Goal: Transaction & Acquisition: Purchase product/service

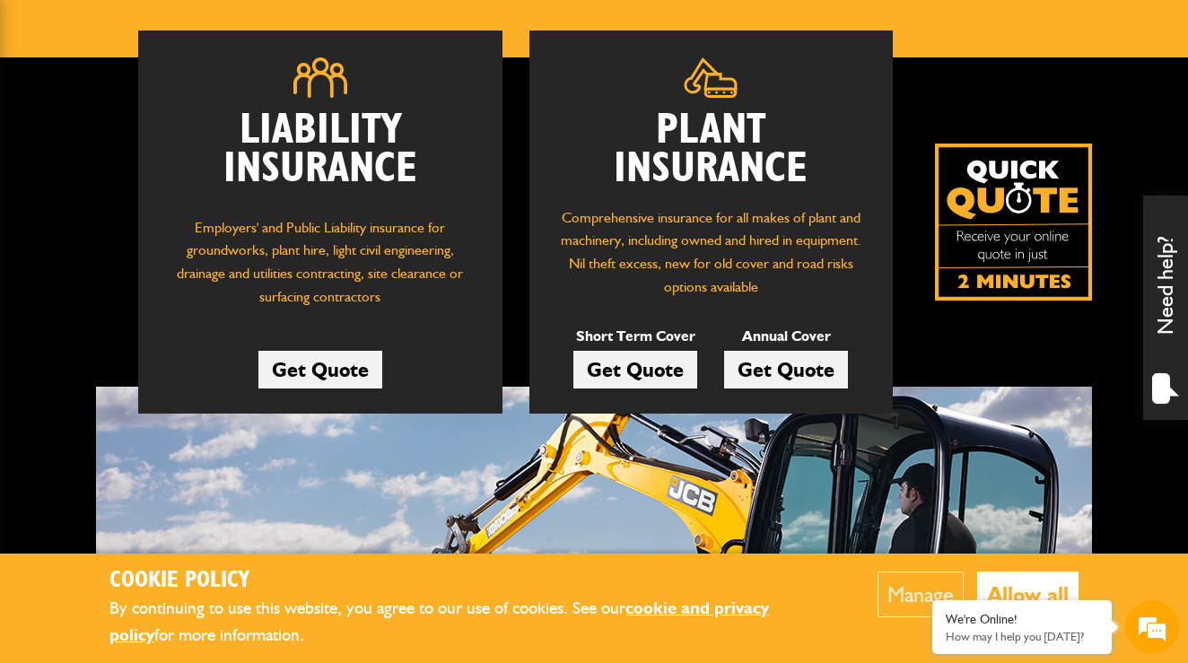
scroll to position [243, 0]
click at [783, 369] on link "Get Quote" at bounding box center [786, 370] width 124 height 38
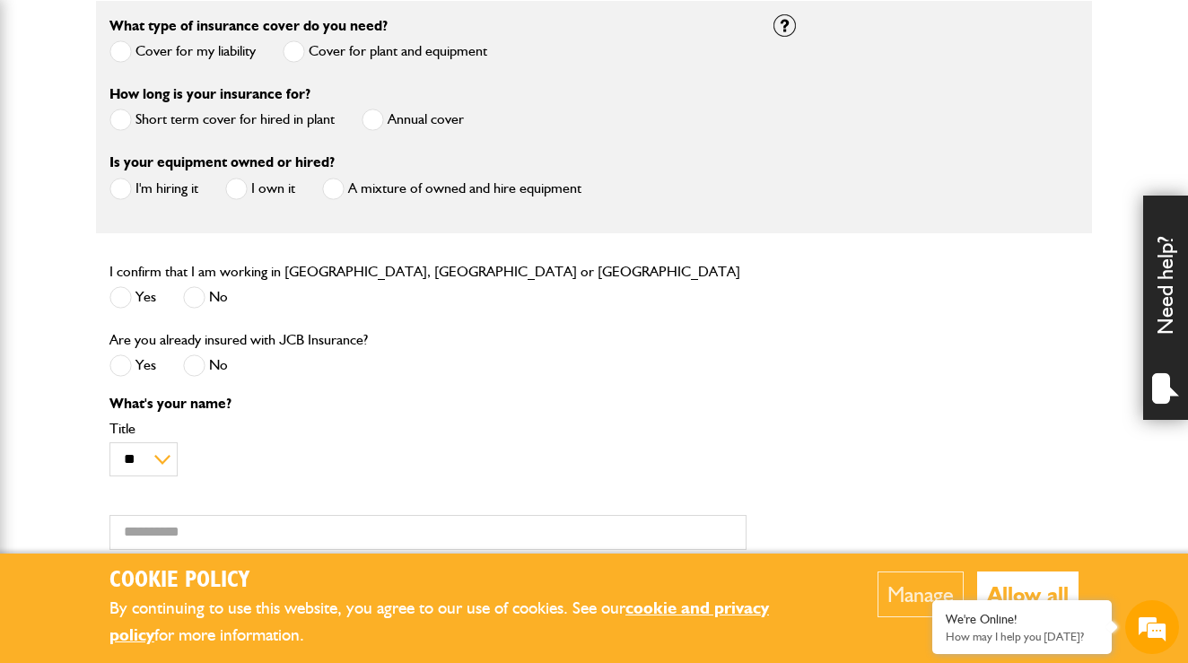
scroll to position [555, 0]
click at [118, 57] on span at bounding box center [120, 51] width 22 height 22
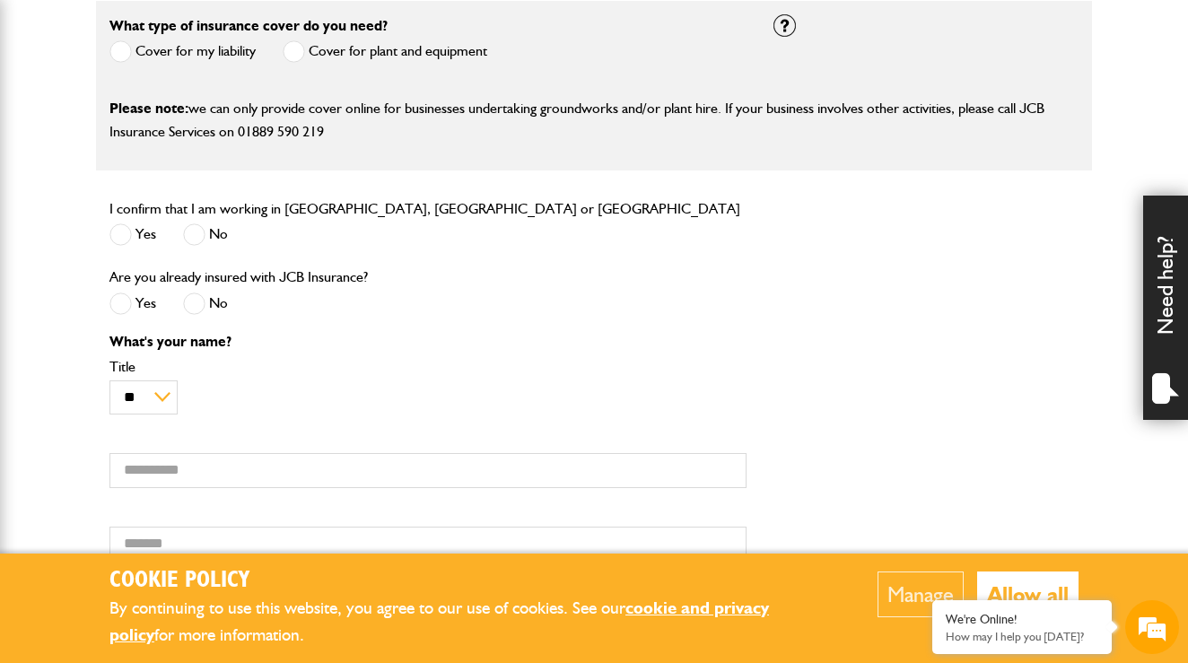
click at [298, 49] on span at bounding box center [294, 51] width 22 height 22
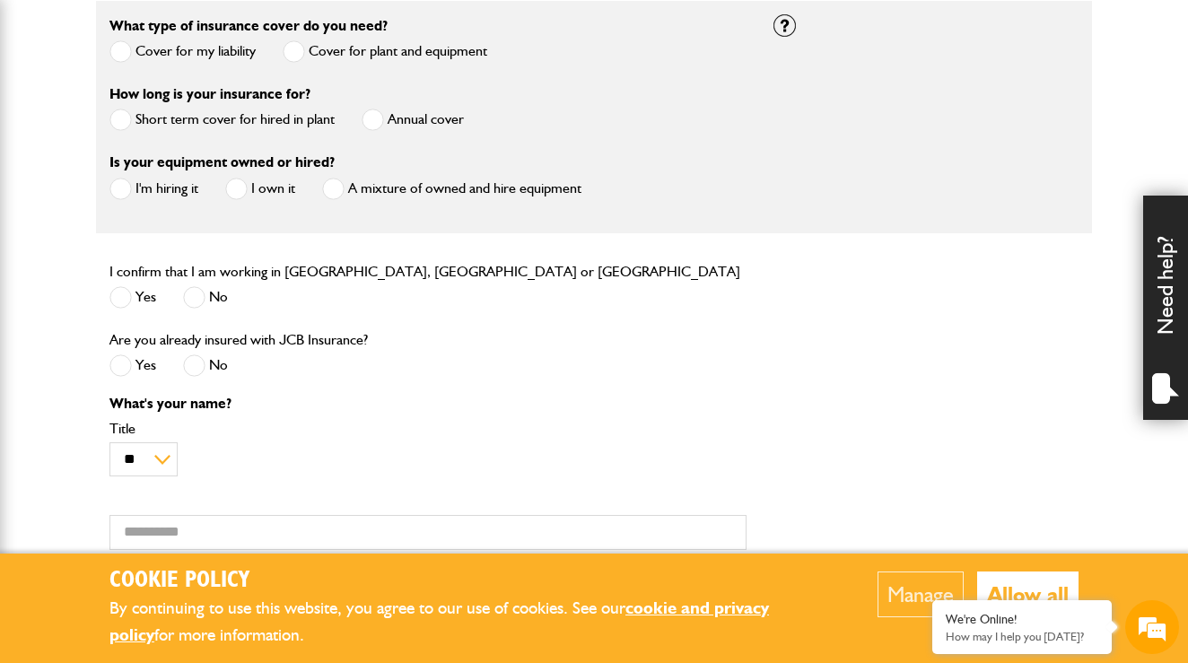
click at [379, 126] on span at bounding box center [373, 120] width 22 height 22
click at [119, 192] on span at bounding box center [120, 189] width 22 height 22
click at [122, 304] on span at bounding box center [120, 297] width 22 height 22
click at [200, 368] on span at bounding box center [194, 365] width 22 height 22
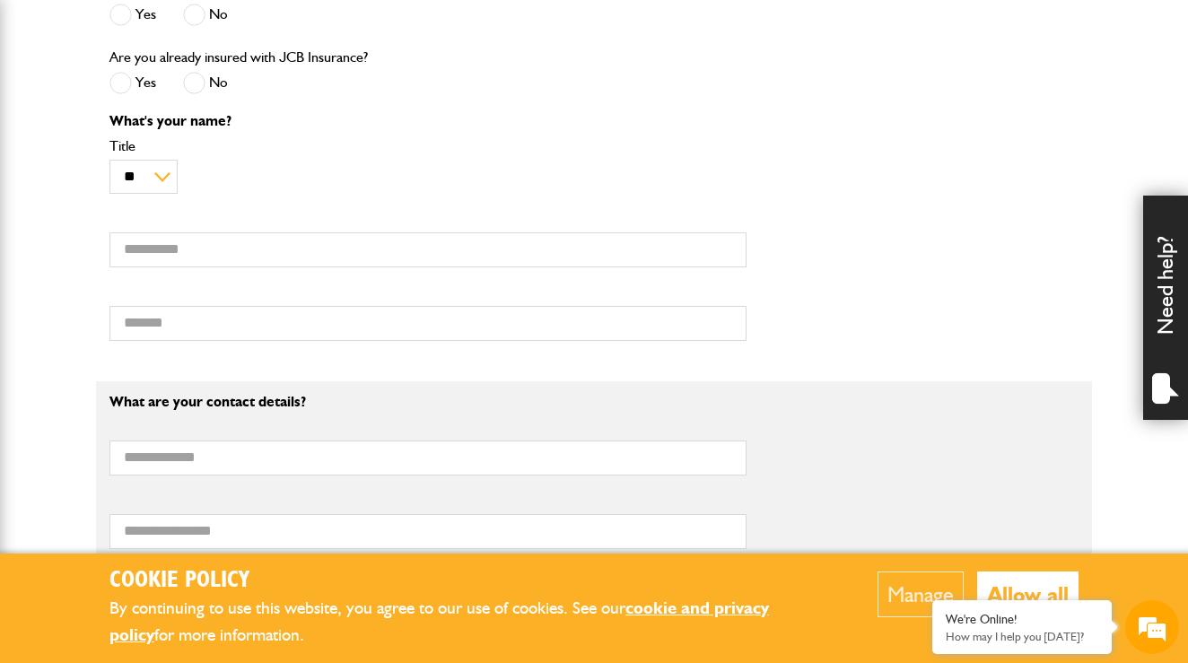
scroll to position [842, 0]
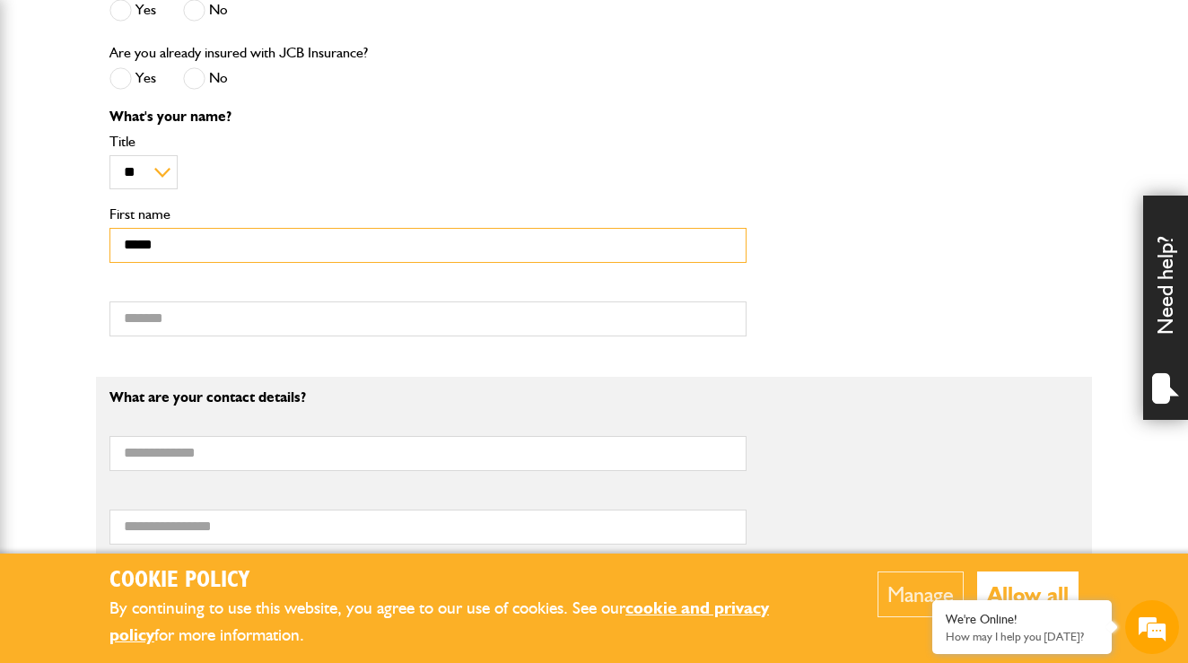
type input "*****"
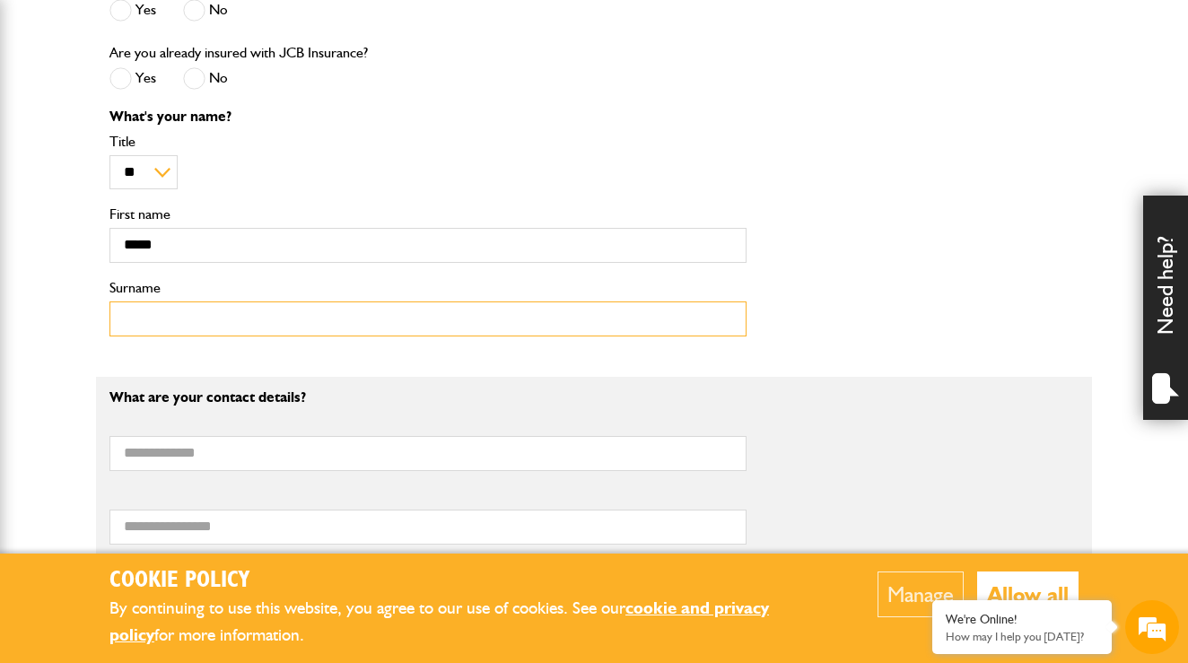
click at [143, 330] on input "Surname" at bounding box center [427, 318] width 637 height 35
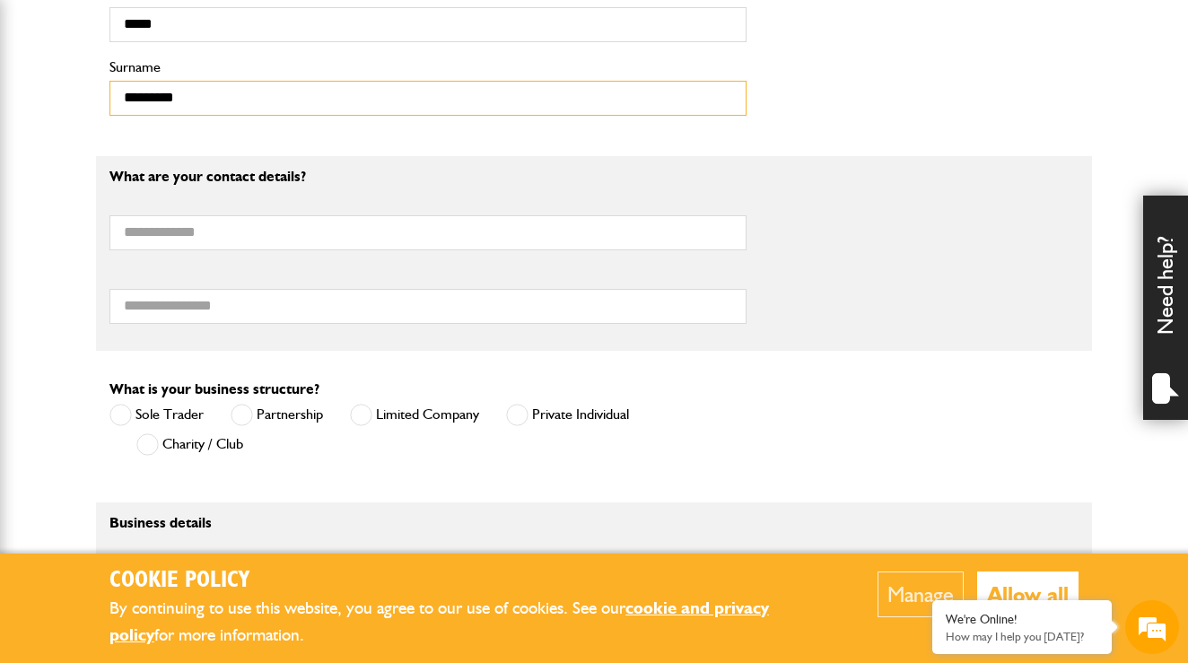
scroll to position [1064, 0]
type input "*********"
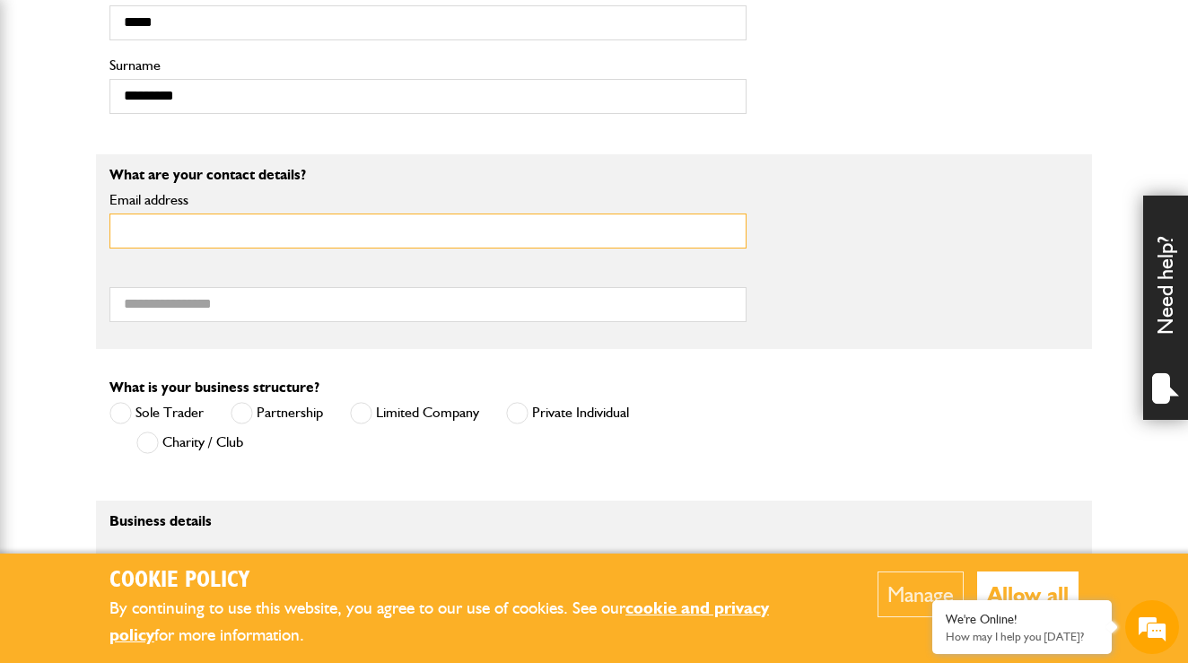
click at [153, 249] on input "Email address" at bounding box center [427, 231] width 637 height 35
type input "**********"
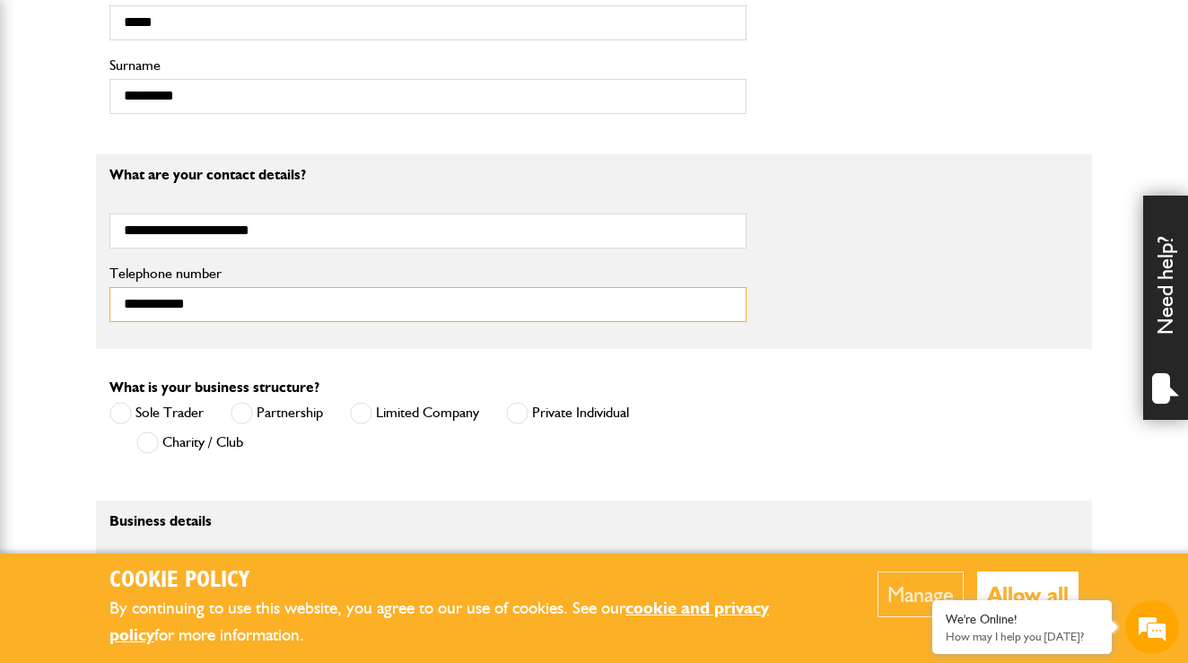
type input "**********"
click at [362, 424] on span at bounding box center [361, 413] width 22 height 22
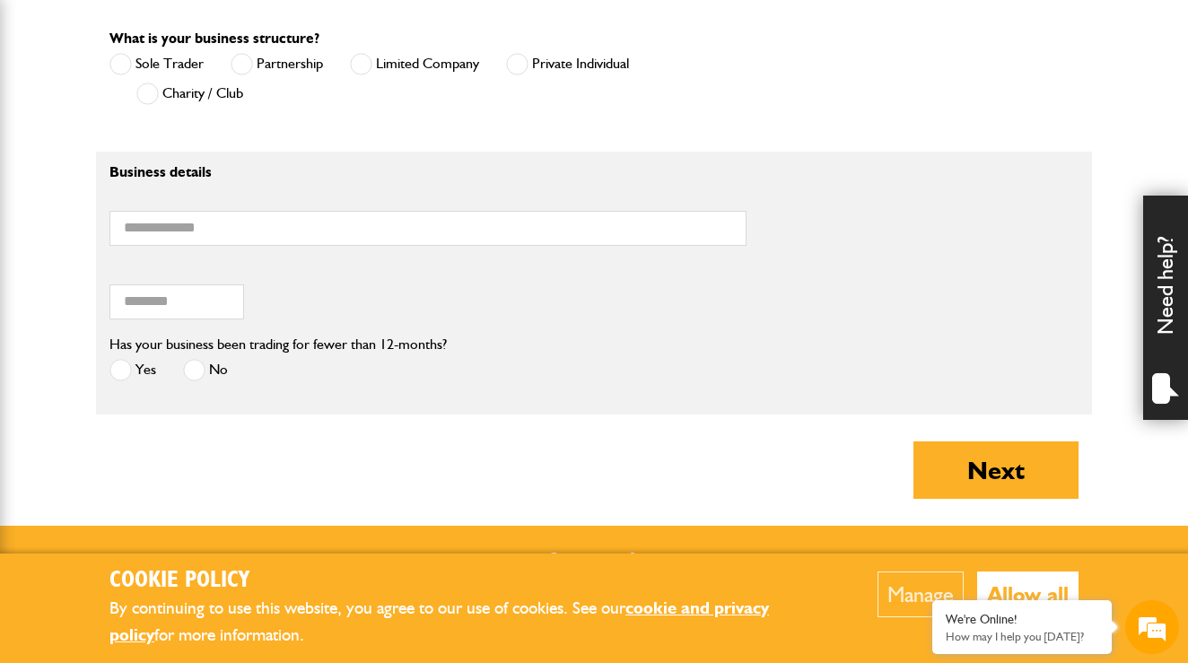
scroll to position [1418, 0]
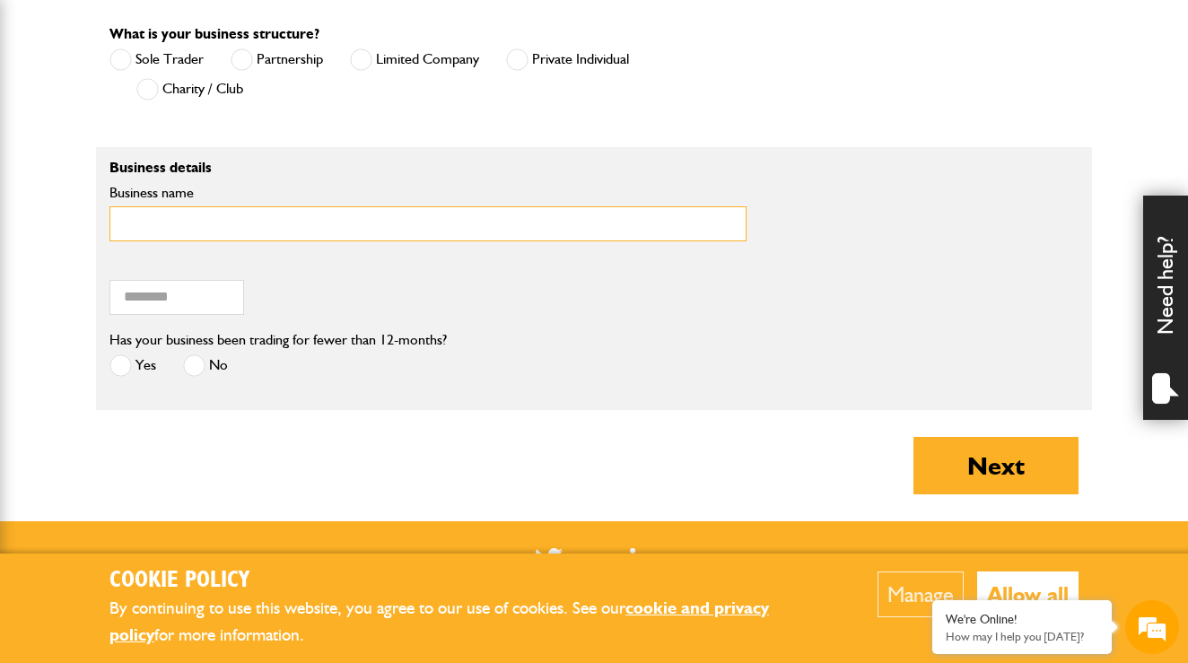
click at [288, 241] on input "Business name" at bounding box center [427, 223] width 637 height 35
type input "*"
type input "**********"
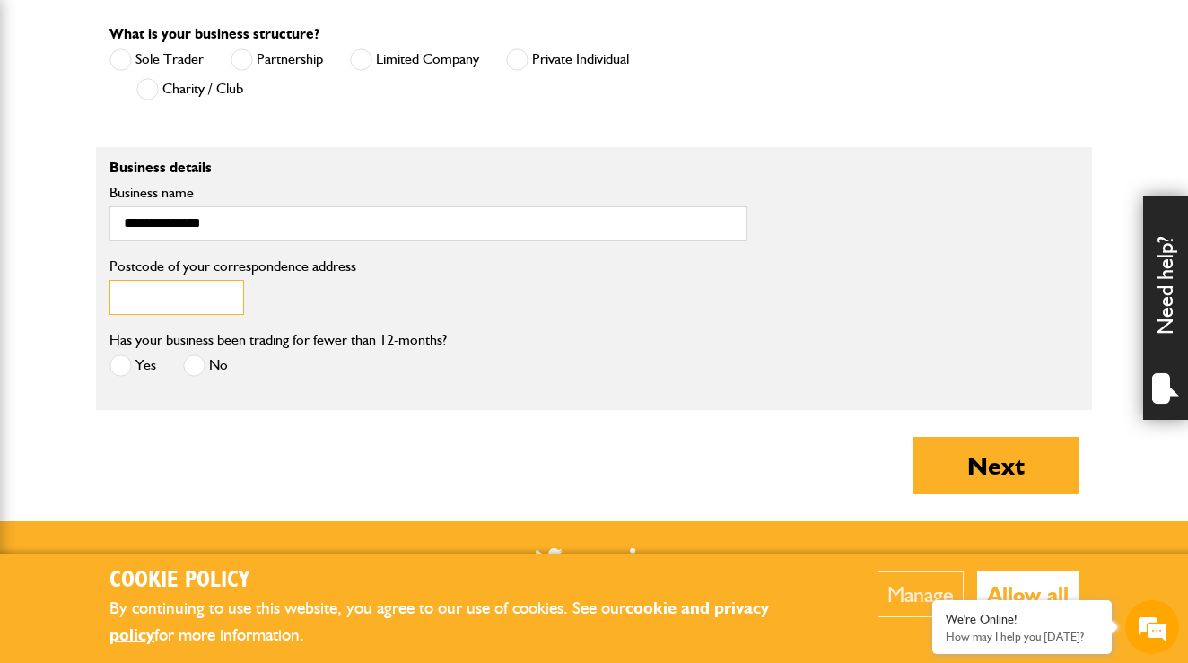
click at [205, 315] on input "Postcode of your correspondence address" at bounding box center [176, 297] width 135 height 35
type input "********"
click at [200, 377] on span at bounding box center [194, 365] width 22 height 22
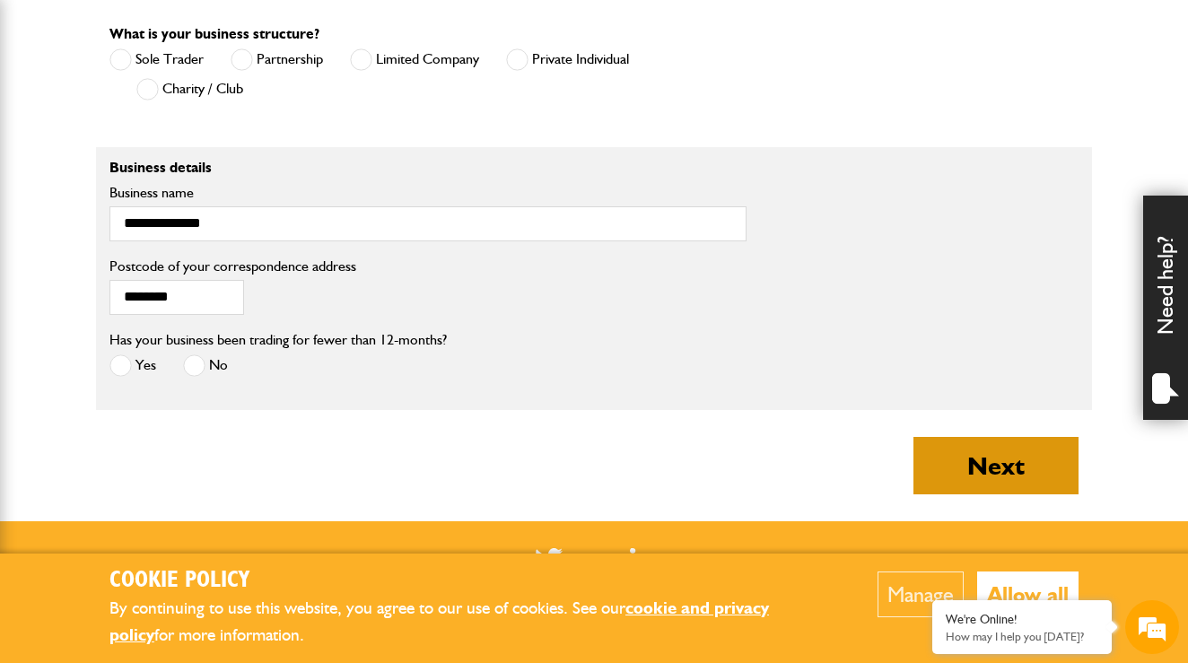
click at [984, 494] on button "Next" at bounding box center [995, 465] width 165 height 57
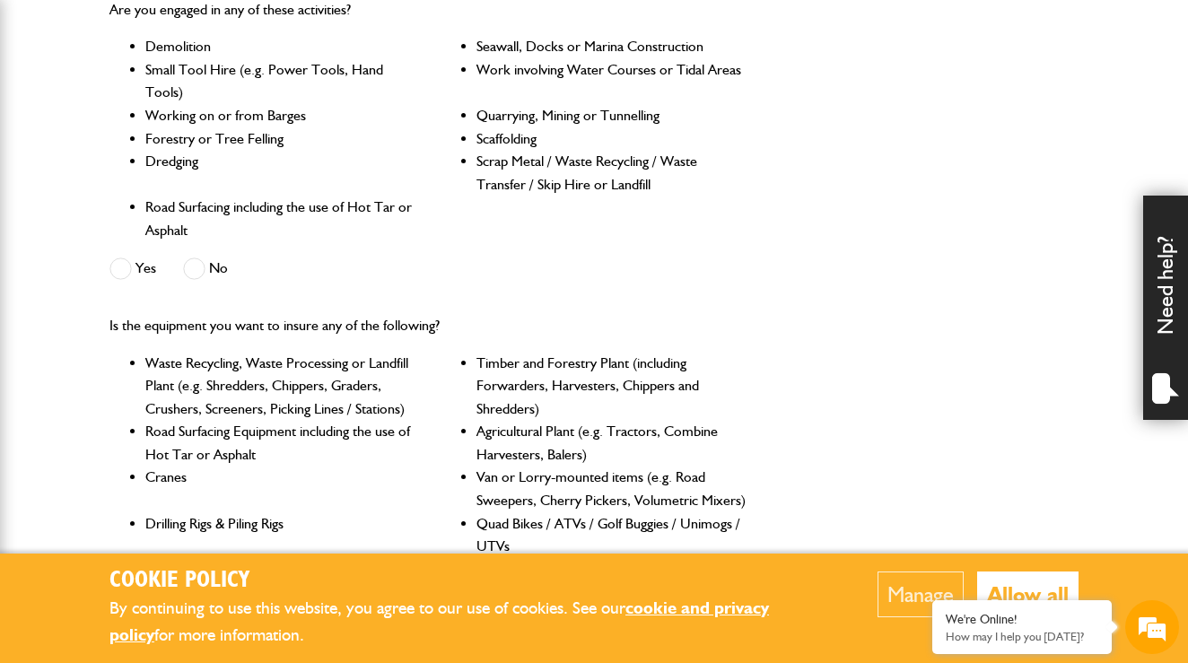
scroll to position [572, 0]
click at [199, 265] on span at bounding box center [194, 269] width 22 height 22
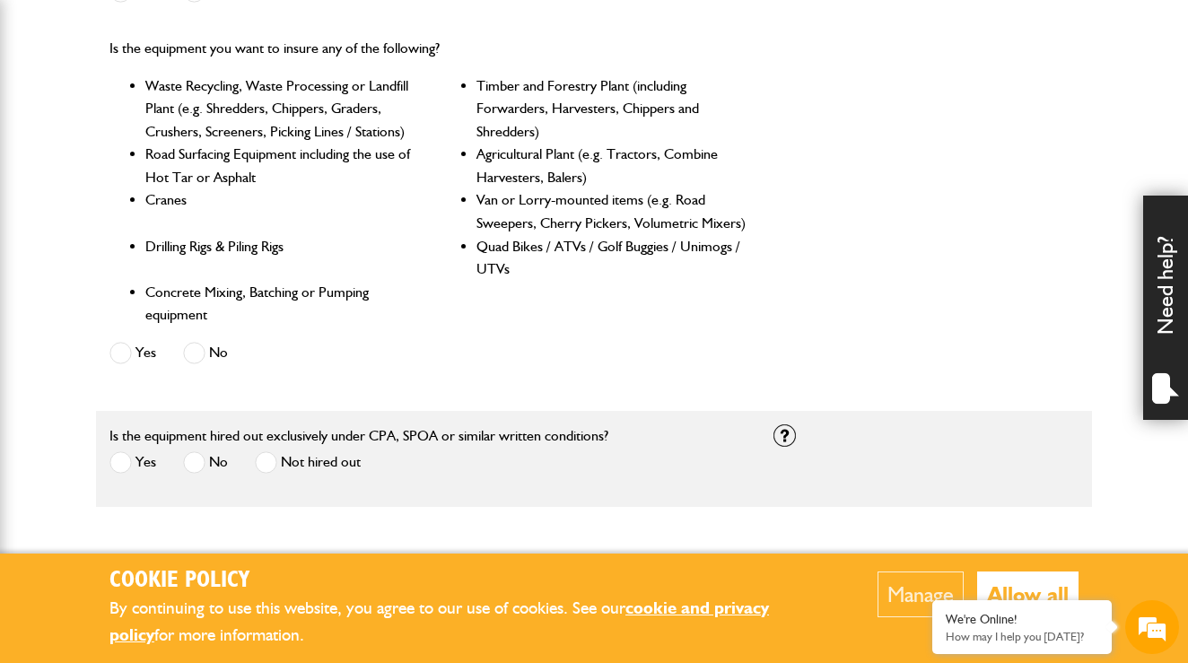
scroll to position [0, 0]
click at [193, 353] on span at bounding box center [194, 353] width 22 height 22
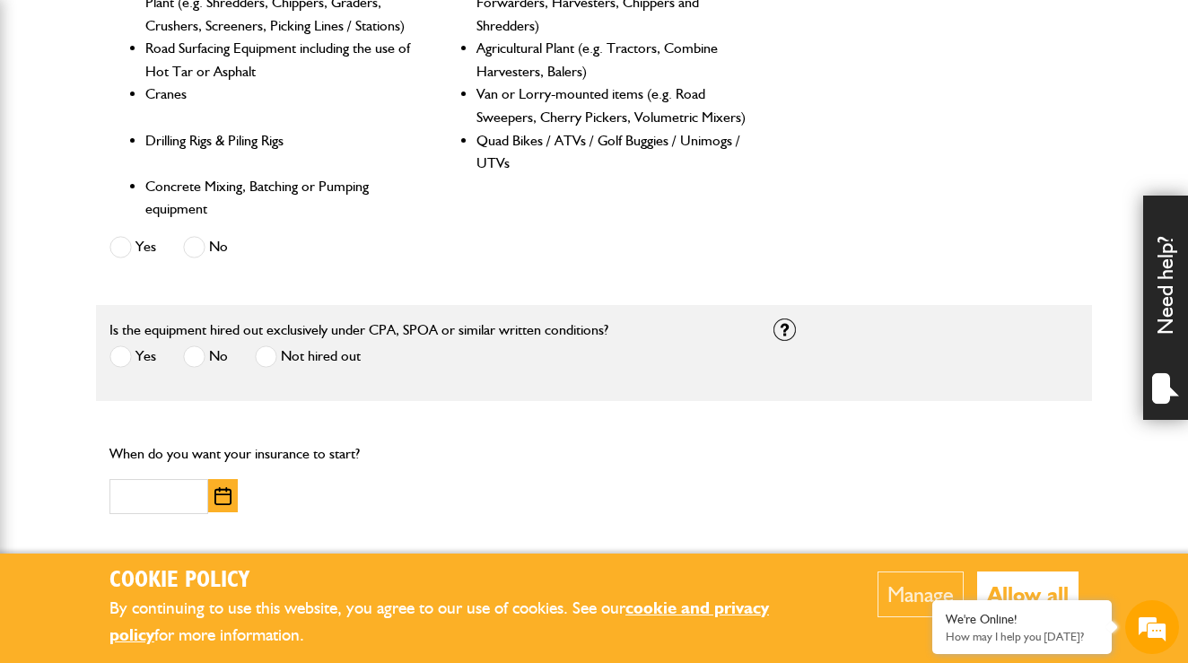
scroll to position [960, 0]
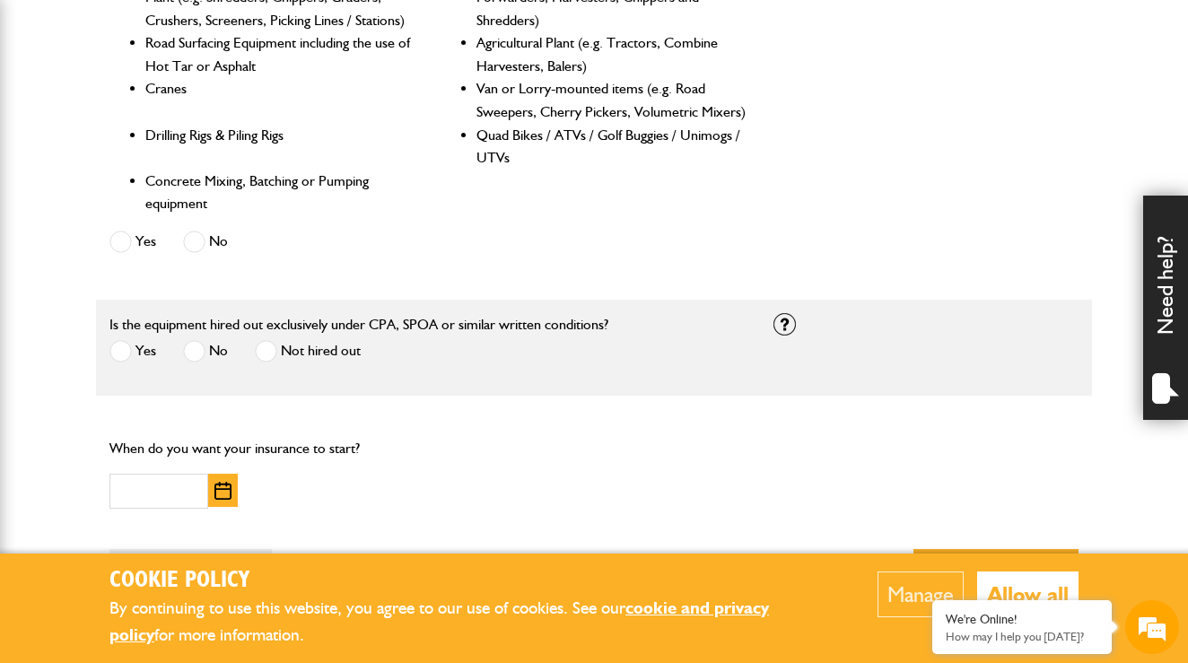
click at [118, 341] on span at bounding box center [120, 351] width 22 height 22
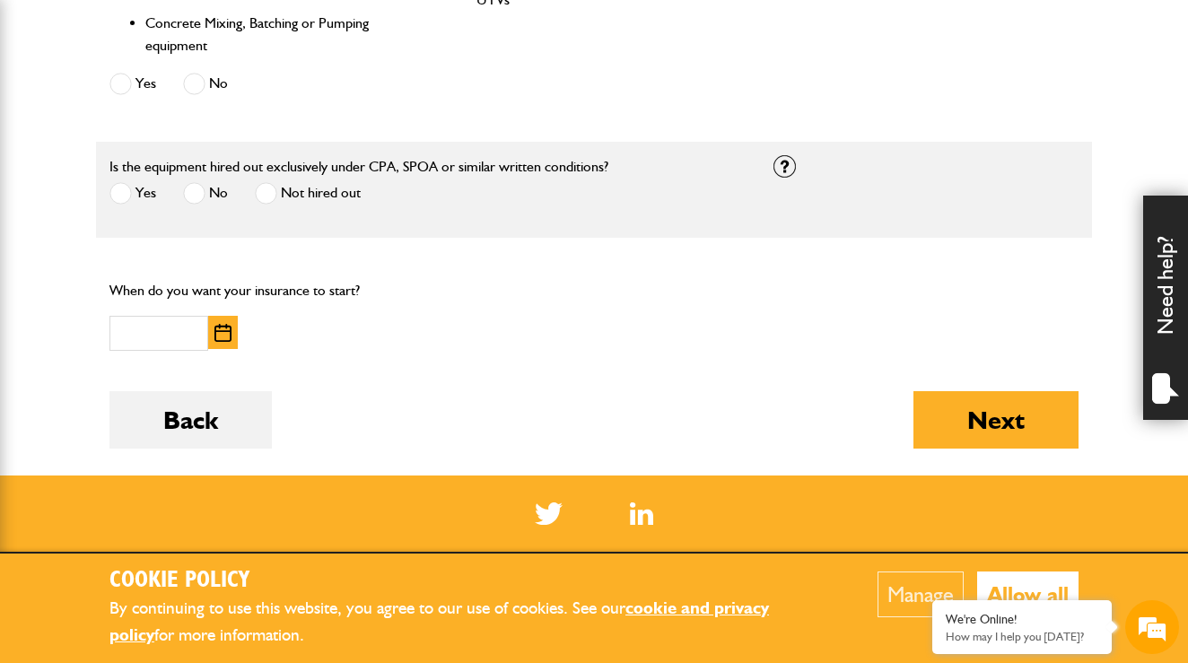
scroll to position [1118, 0]
click at [146, 328] on input "text" at bounding box center [158, 333] width 99 height 35
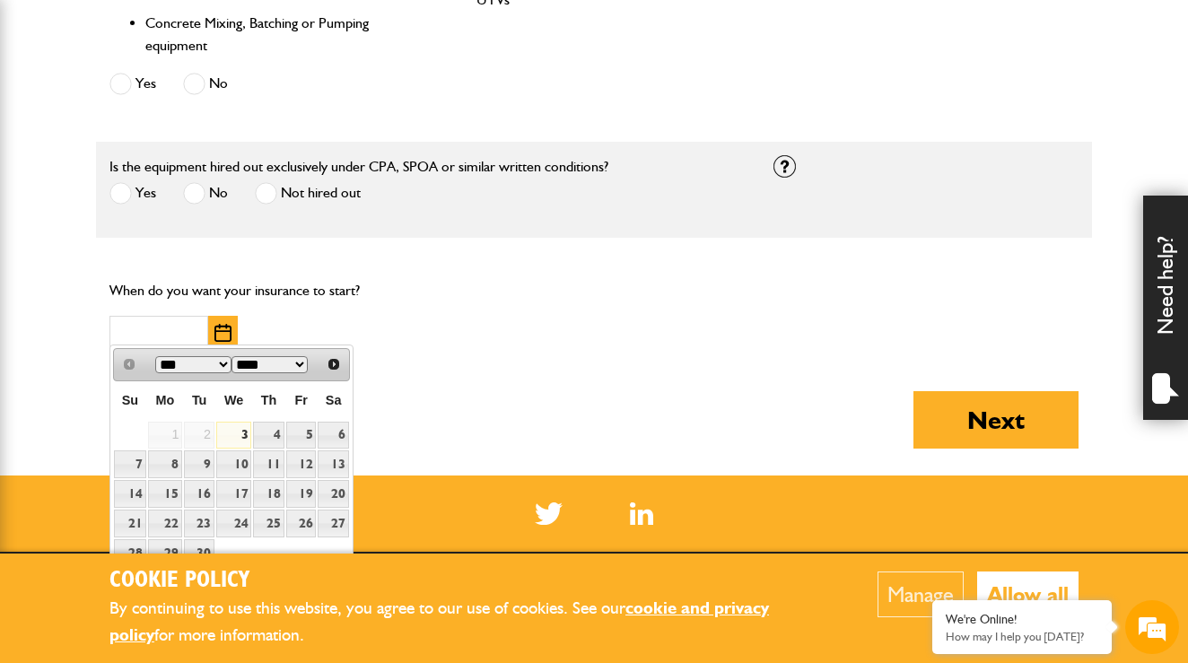
click at [234, 436] on link "3" at bounding box center [233, 436] width 35 height 28
type input "**********"
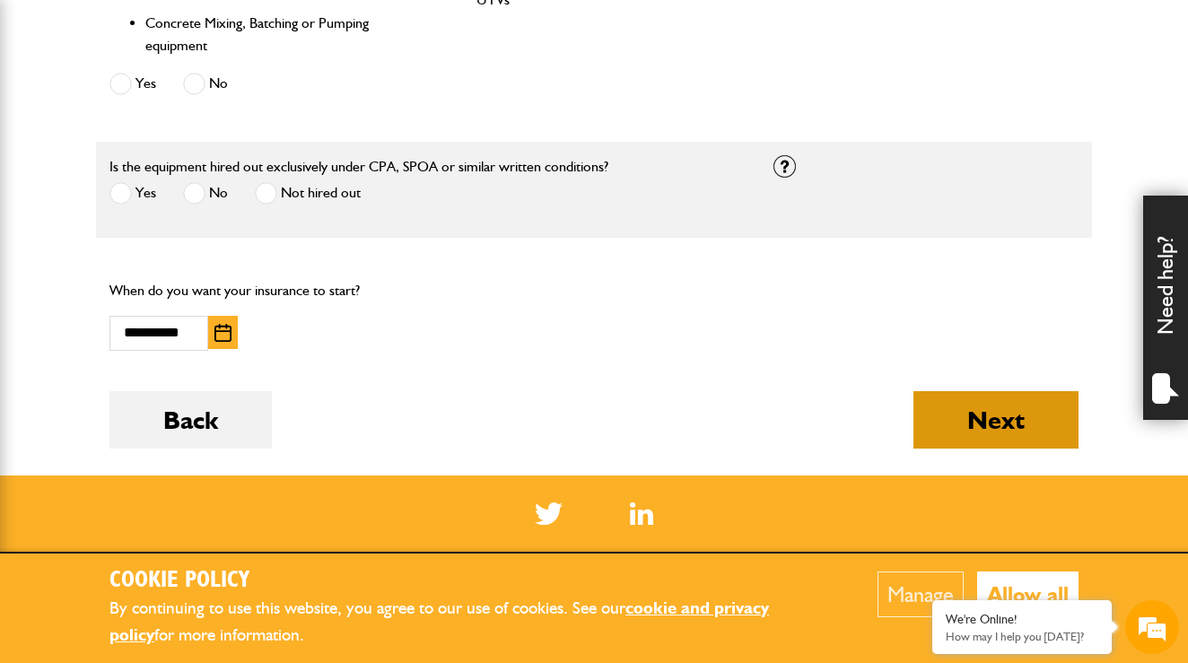
click at [977, 428] on button "Next" at bounding box center [995, 419] width 165 height 57
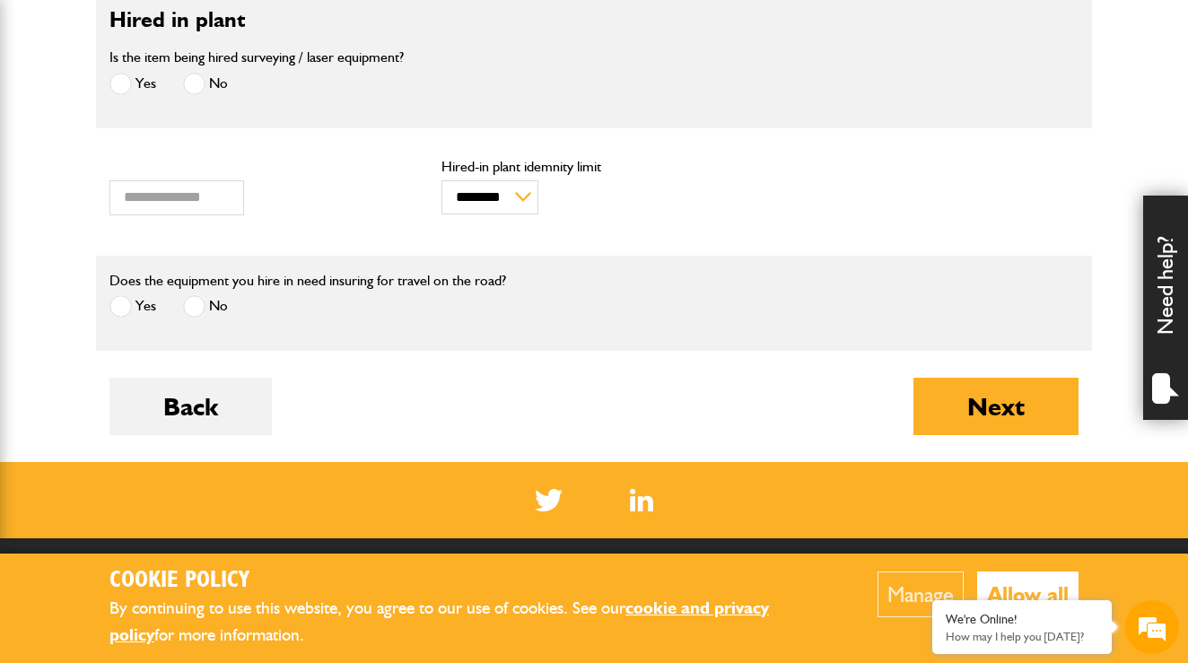
scroll to position [563, 0]
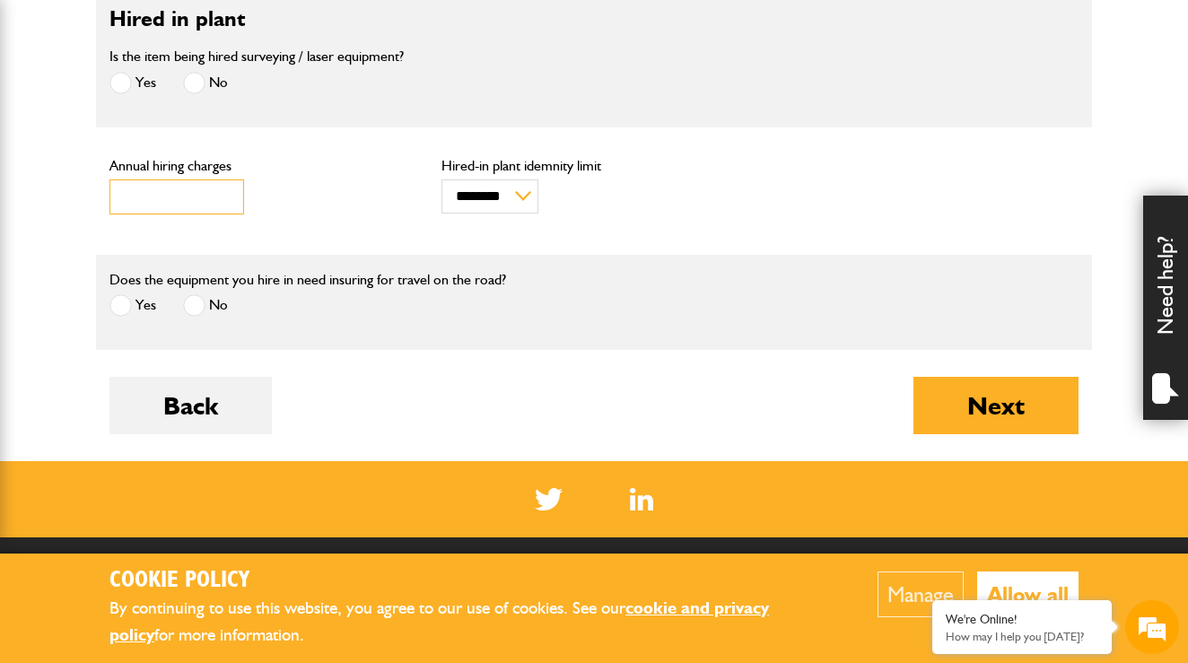
drag, startPoint x: 165, startPoint y: 205, endPoint x: 48, endPoint y: 153, distance: 128.1
click at [48, 153] on body "Cookie Policy By continuing to use this website, you agree to our use of cookie…" at bounding box center [594, 204] width 1188 height 1534
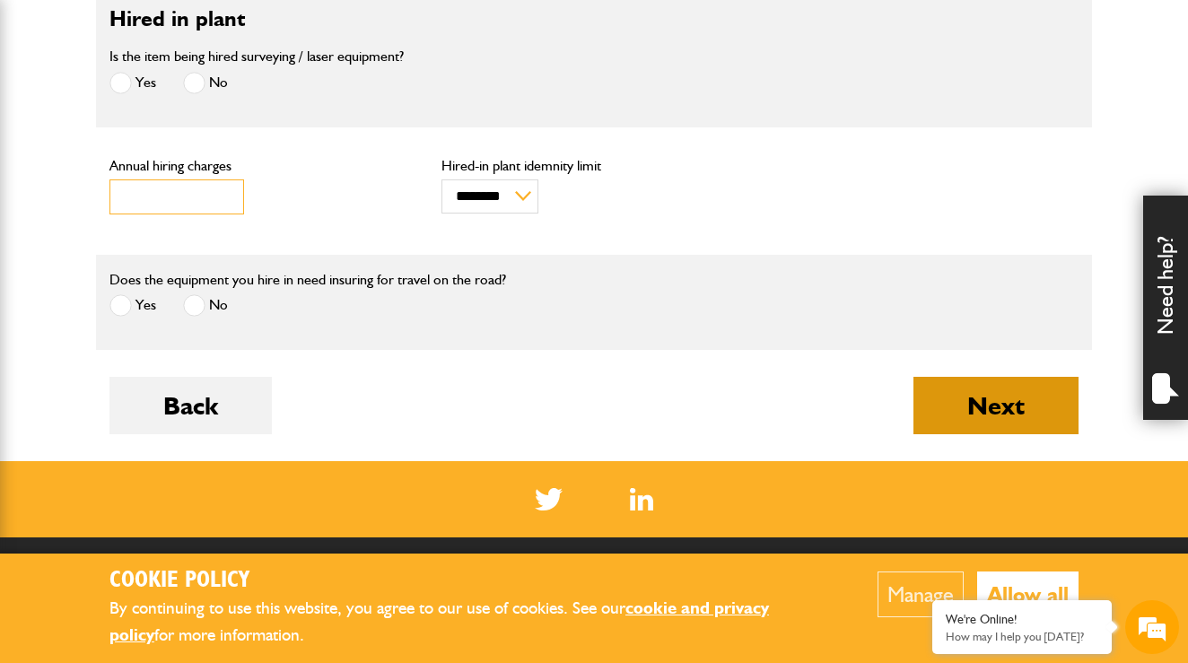
type input "****"
click at [988, 434] on button "Next" at bounding box center [995, 405] width 165 height 57
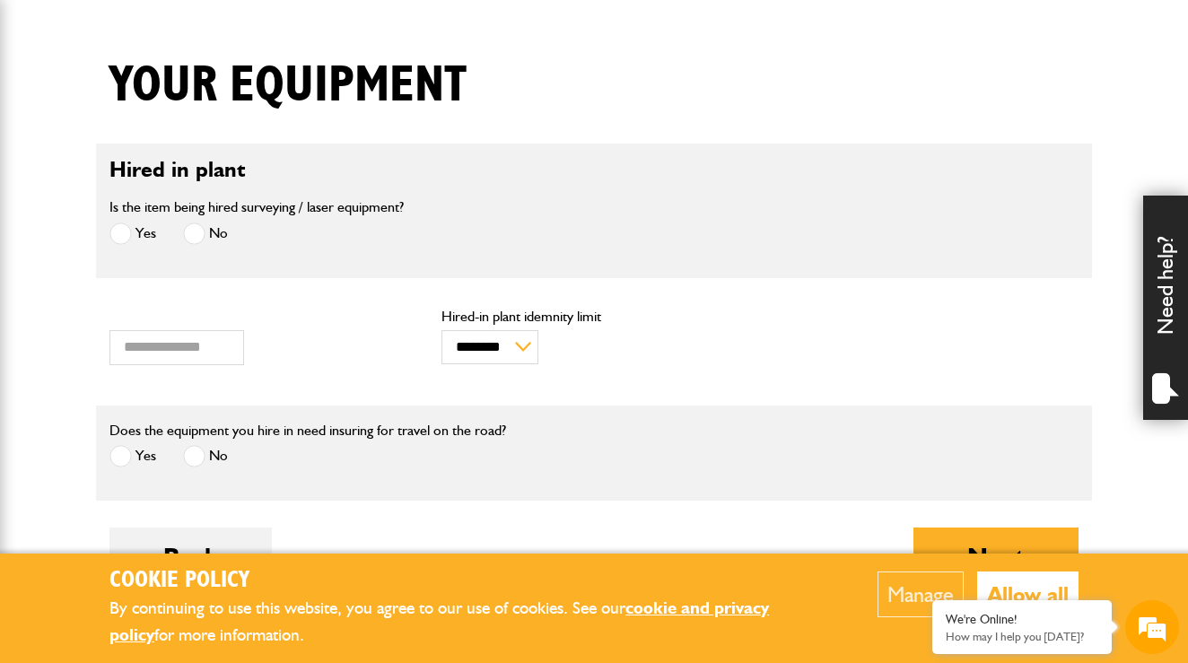
scroll to position [427, 0]
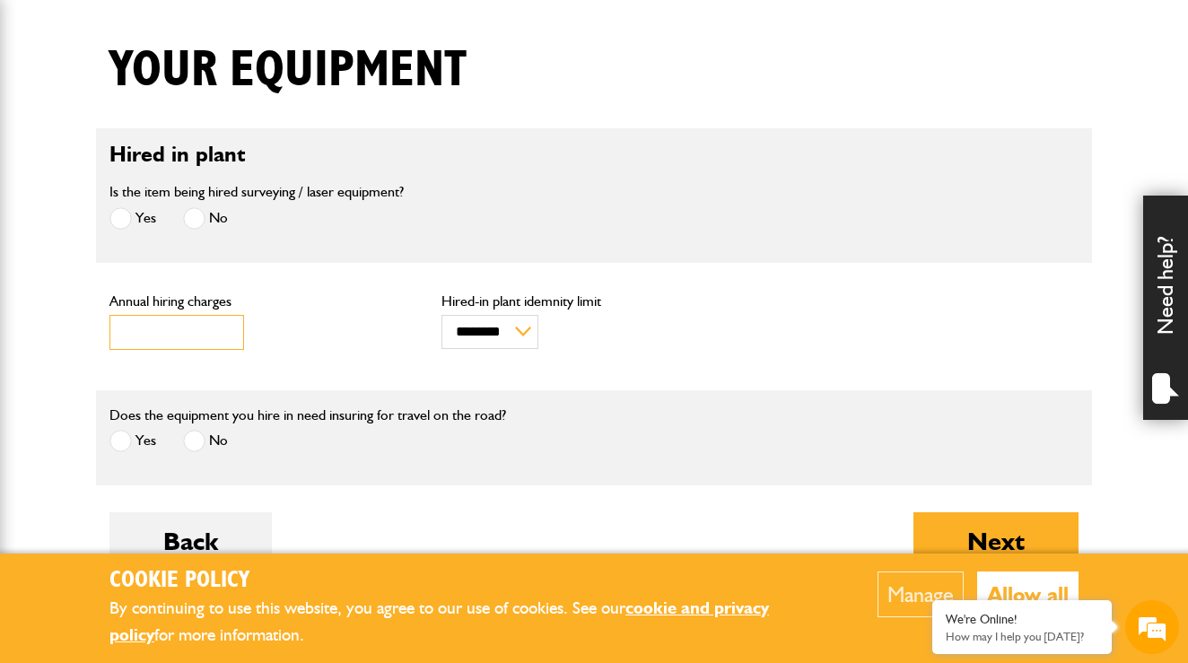
drag, startPoint x: 153, startPoint y: 338, endPoint x: 134, endPoint y: 337, distance: 18.9
click at [134, 337] on input "****" at bounding box center [176, 332] width 135 height 35
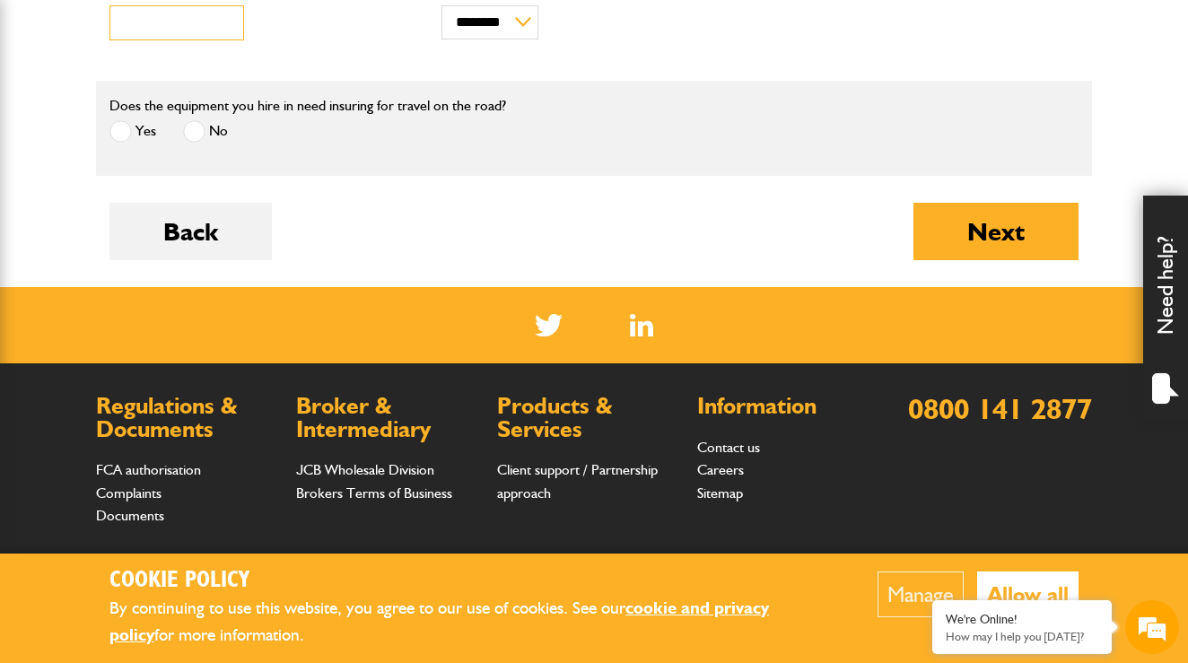
scroll to position [741, 0]
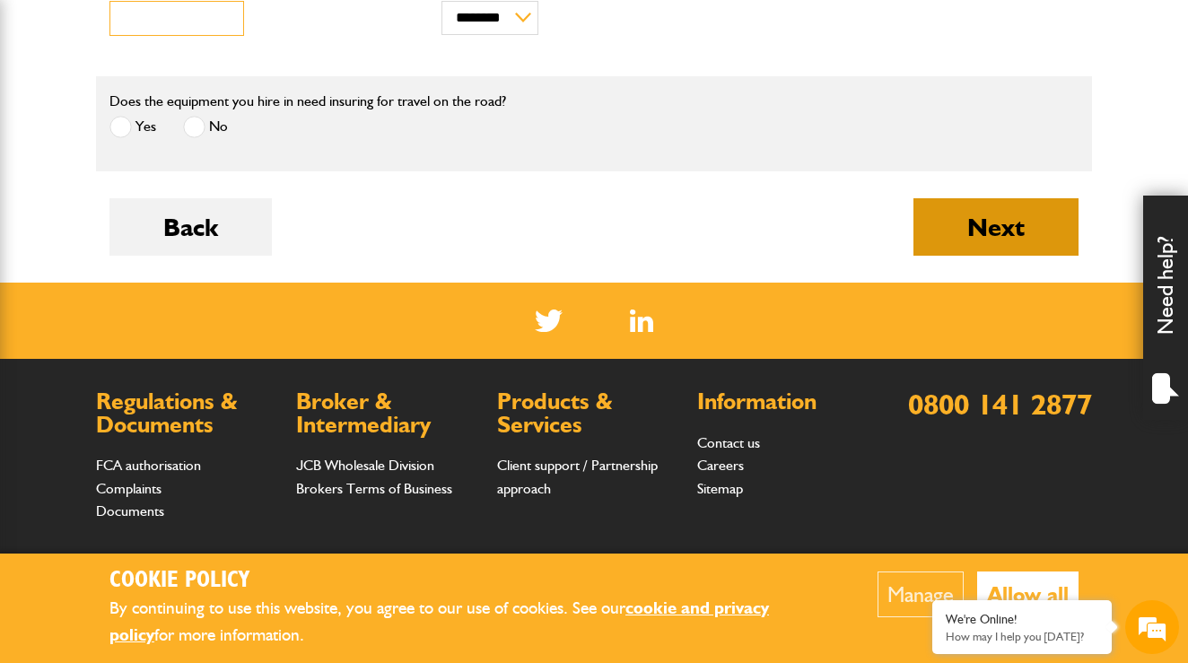
type input "****"
click at [998, 242] on button "Next" at bounding box center [995, 226] width 165 height 57
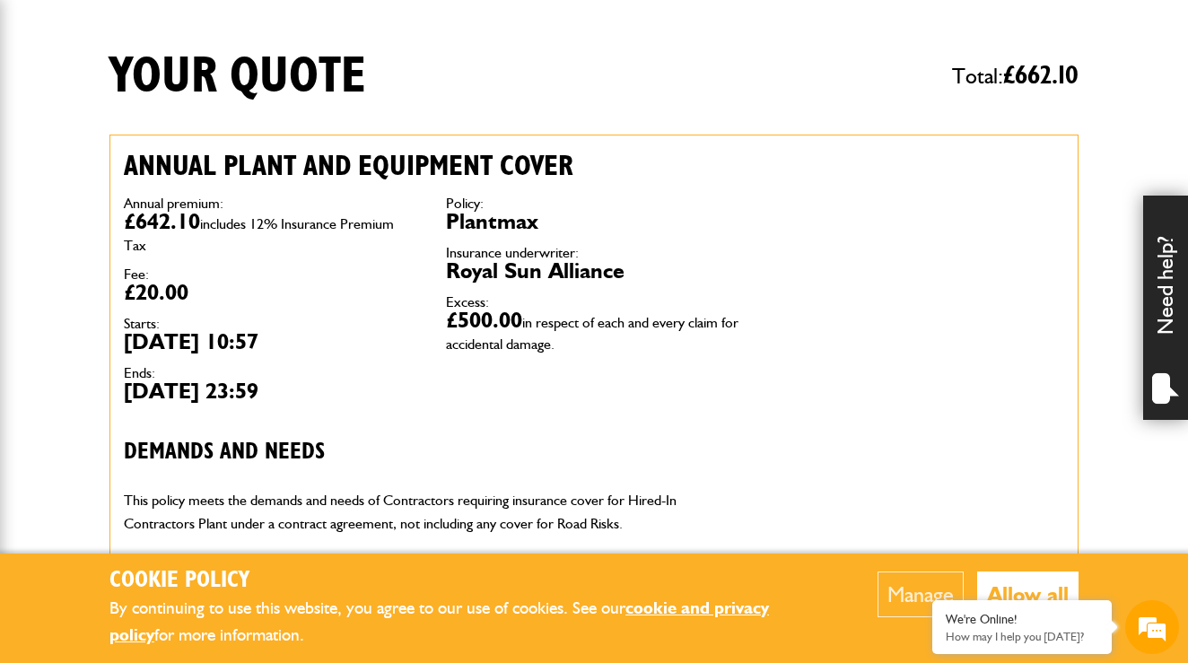
scroll to position [422, 0]
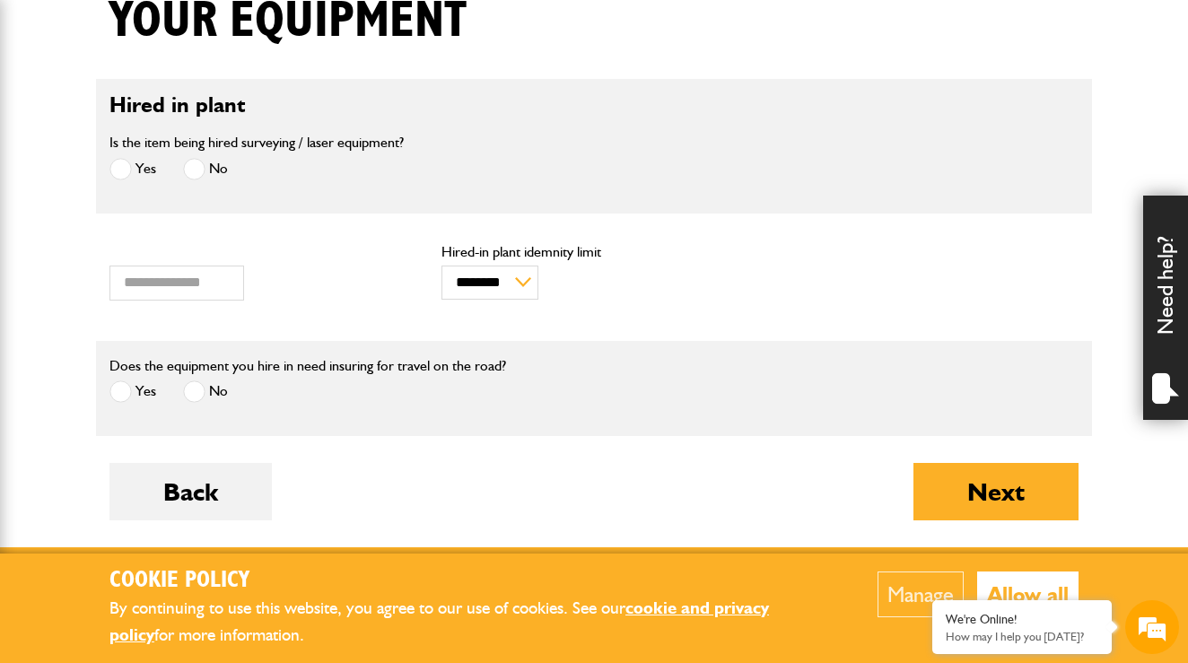
scroll to position [462, 0]
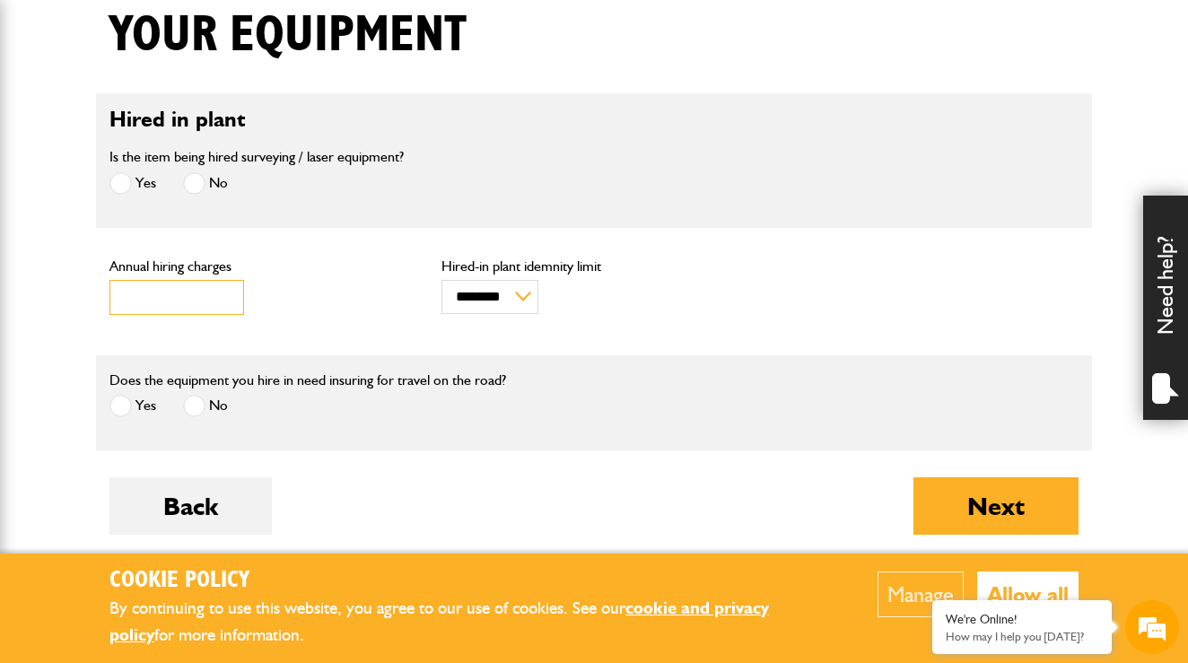
drag, startPoint x: 161, startPoint y: 296, endPoint x: 69, endPoint y: 293, distance: 91.6
click at [69, 293] on body "Cookie Policy By continuing to use this website, you agree to our use of cookie…" at bounding box center [594, 305] width 1188 height 1534
type input "*"
type input "****"
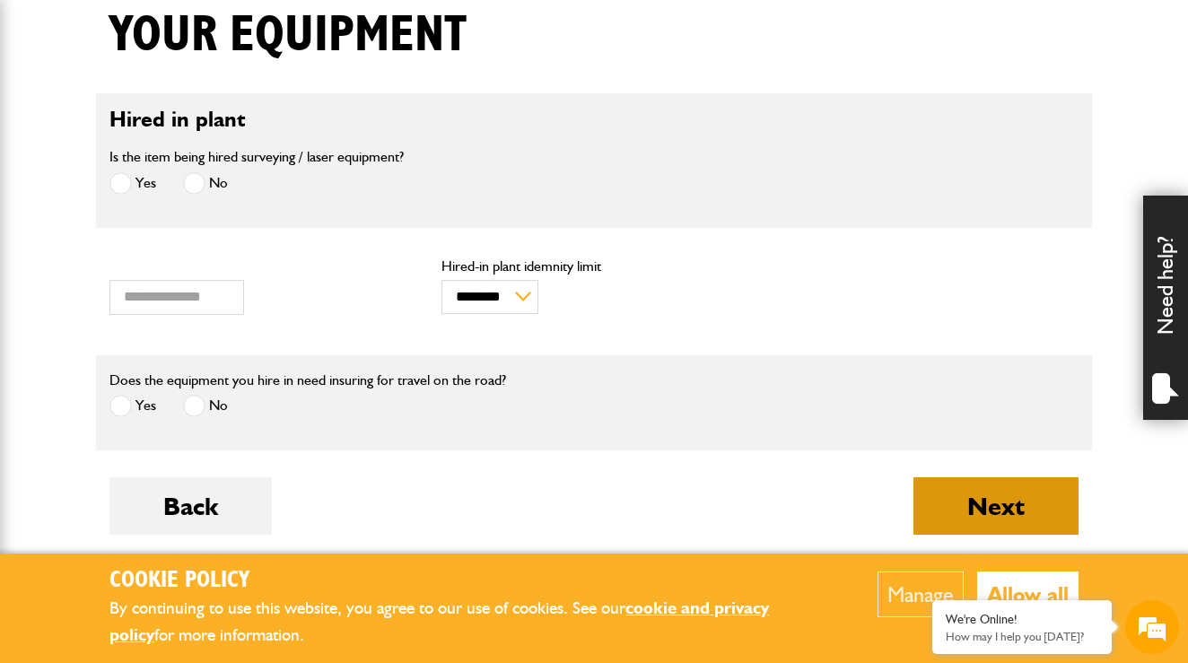
click at [1009, 505] on button "Next" at bounding box center [995, 505] width 165 height 57
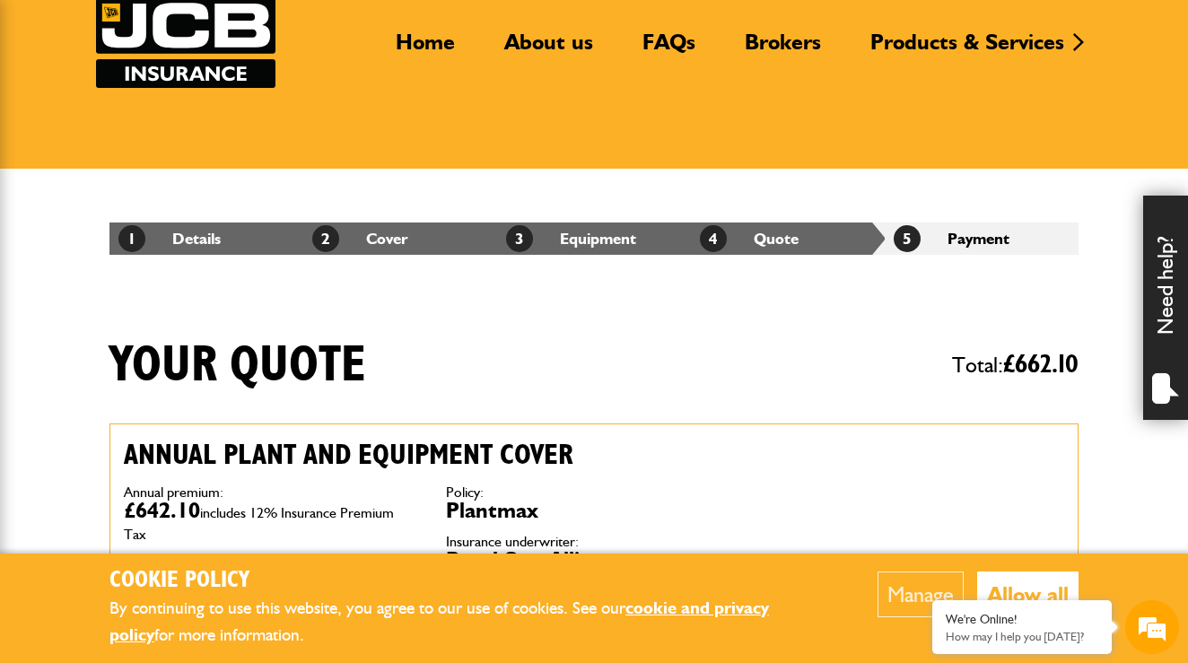
scroll to position [293, 0]
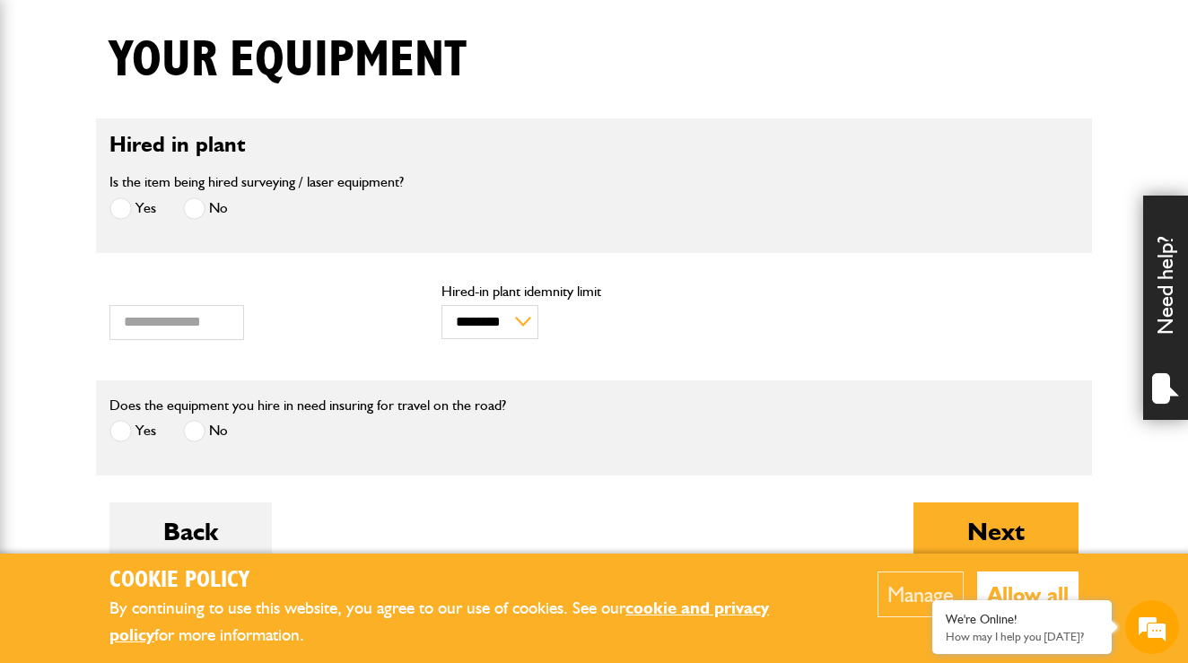
scroll to position [428, 0]
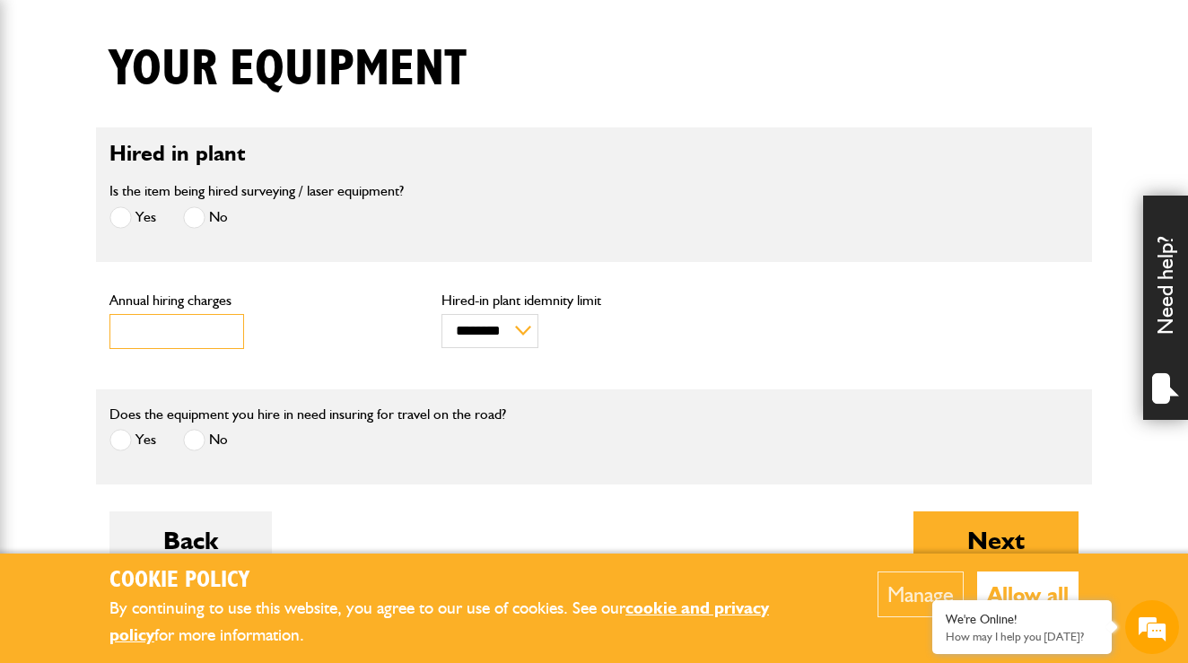
drag, startPoint x: 178, startPoint y: 331, endPoint x: 29, endPoint y: 276, distance: 158.7
click at [29, 276] on body "Cookie Policy By continuing to use this website, you agree to our use of cookie…" at bounding box center [594, 339] width 1188 height 1534
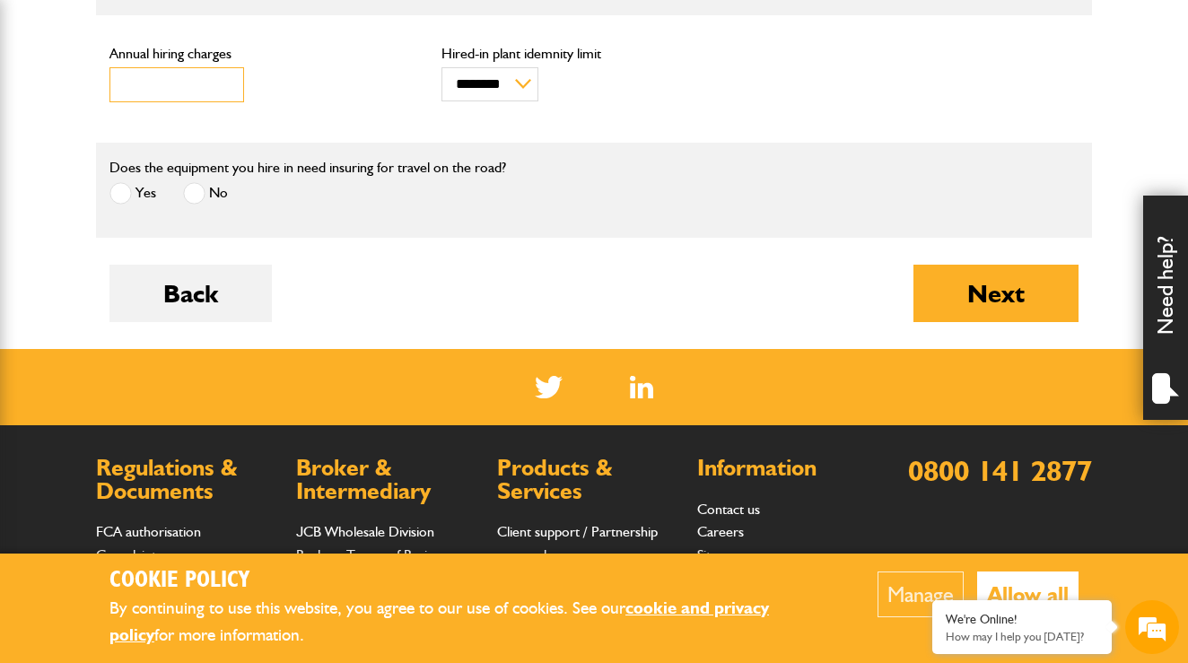
scroll to position [677, 0]
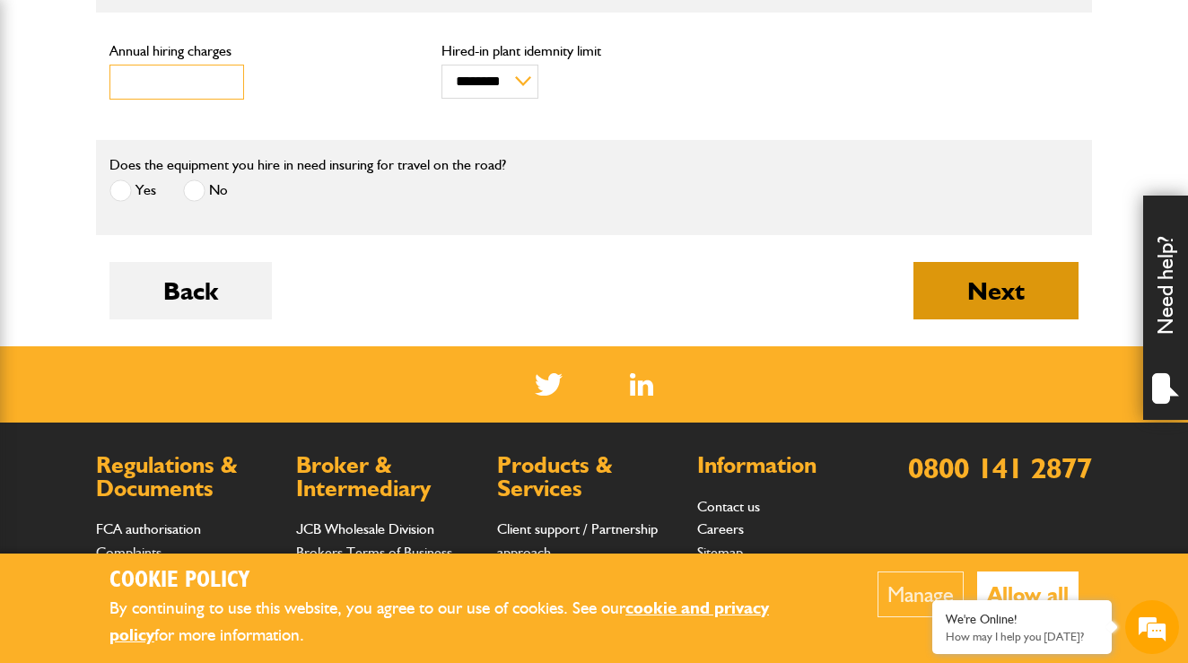
type input "*****"
click at [923, 316] on button "Next" at bounding box center [995, 290] width 165 height 57
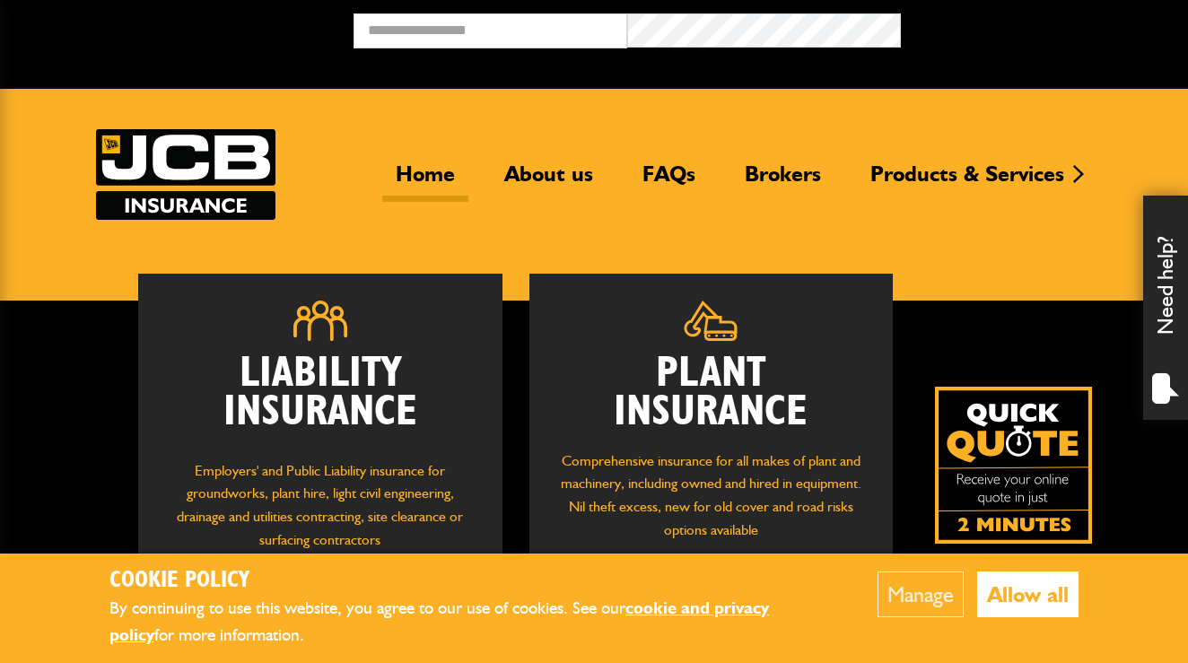
scroll to position [243, 0]
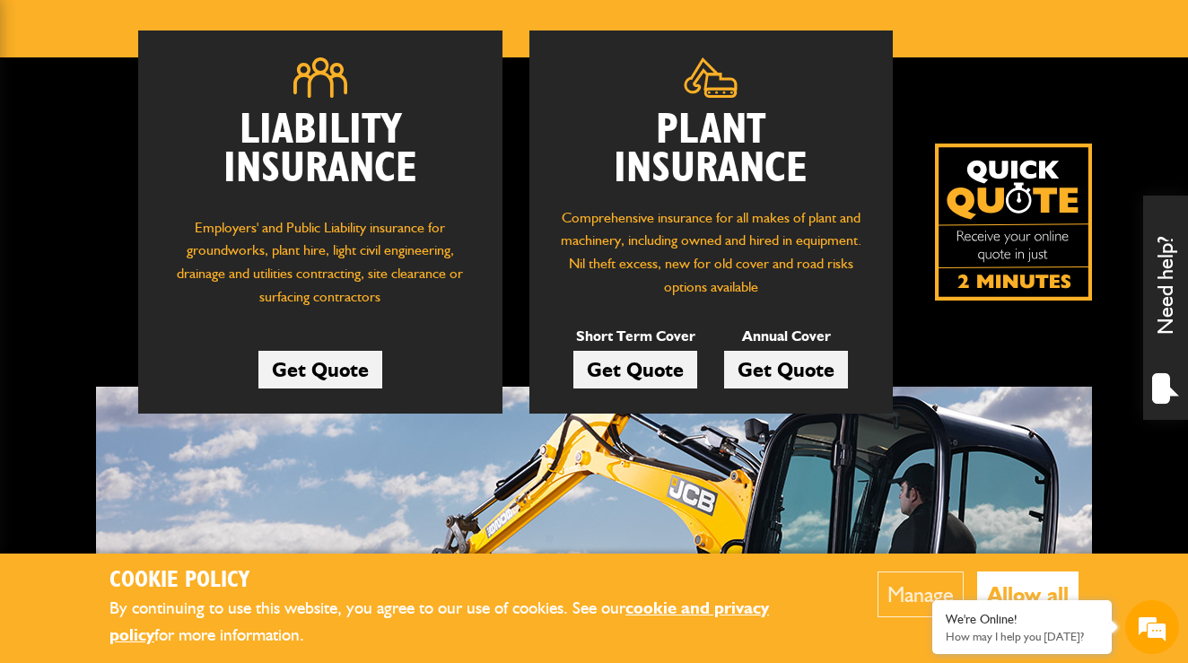
click at [633, 369] on link "Get Quote" at bounding box center [635, 370] width 124 height 38
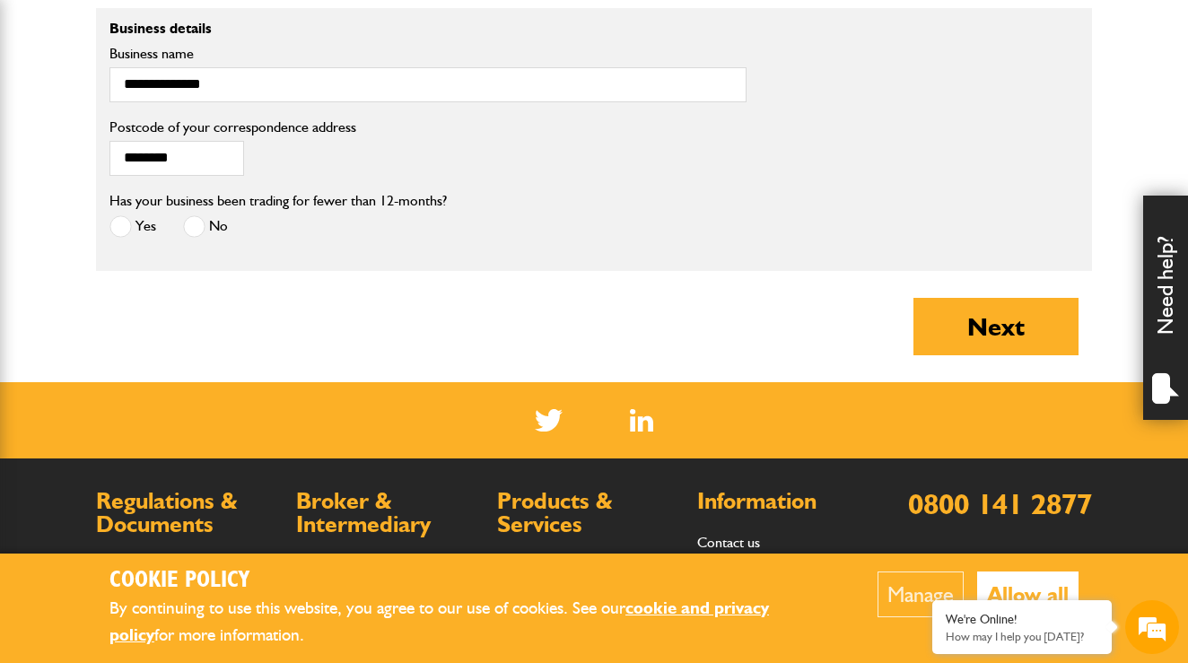
scroll to position [1565, 0]
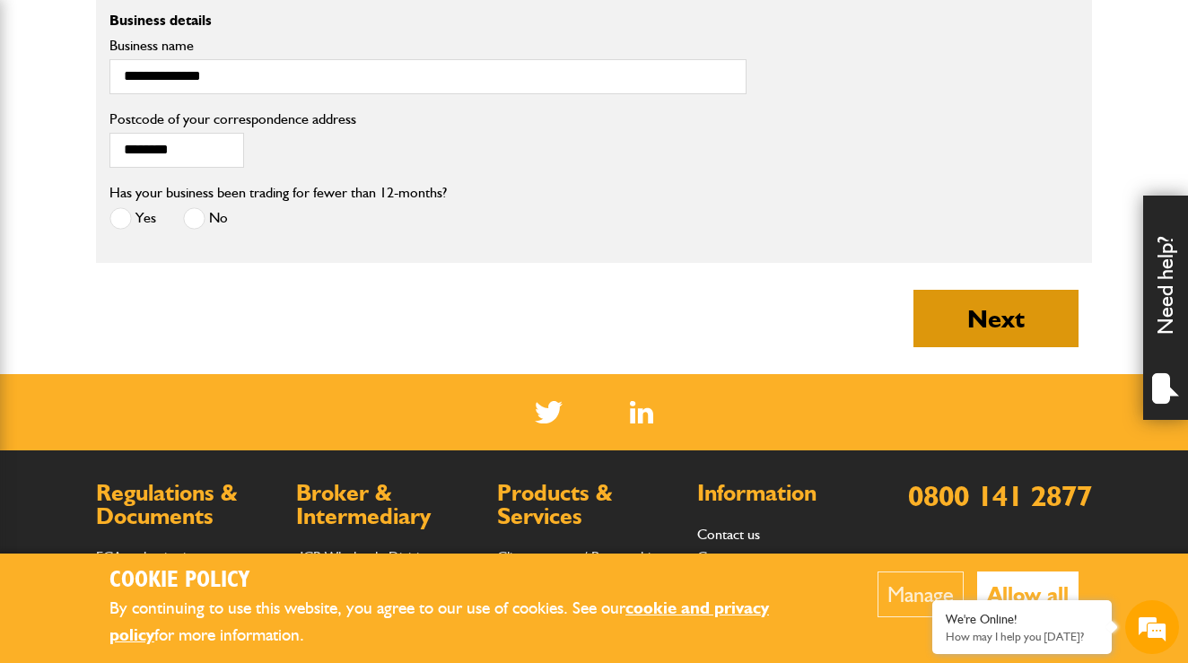
click at [970, 347] on button "Next" at bounding box center [995, 318] width 165 height 57
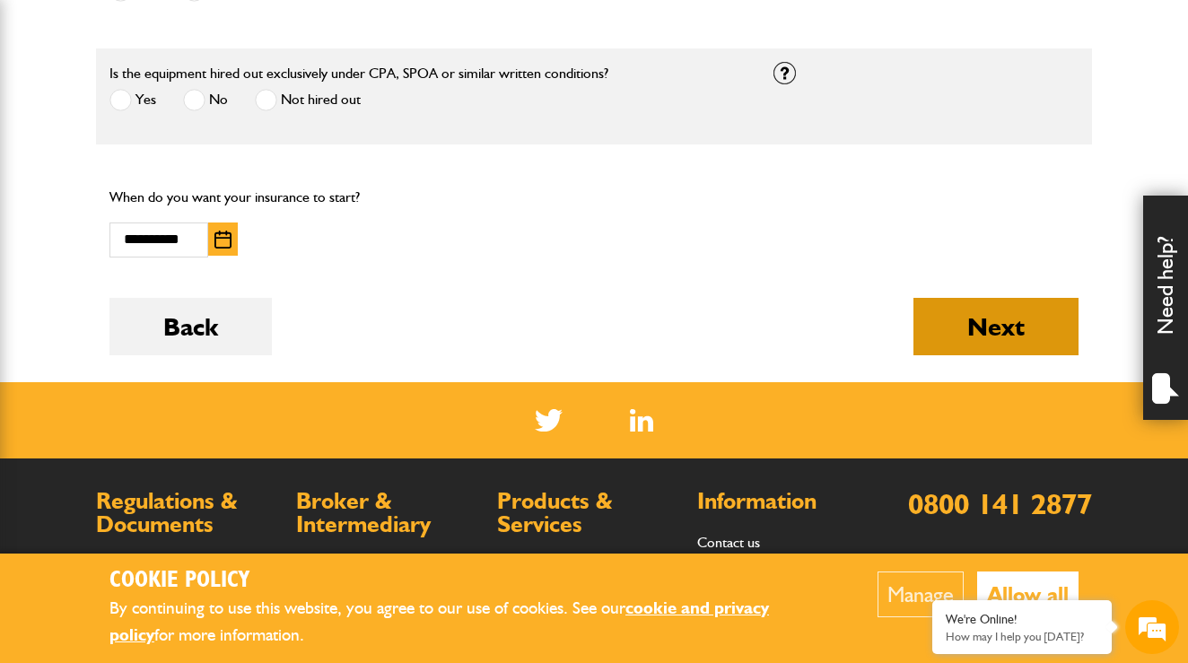
scroll to position [1211, 0]
click at [1014, 323] on button "Next" at bounding box center [995, 326] width 165 height 57
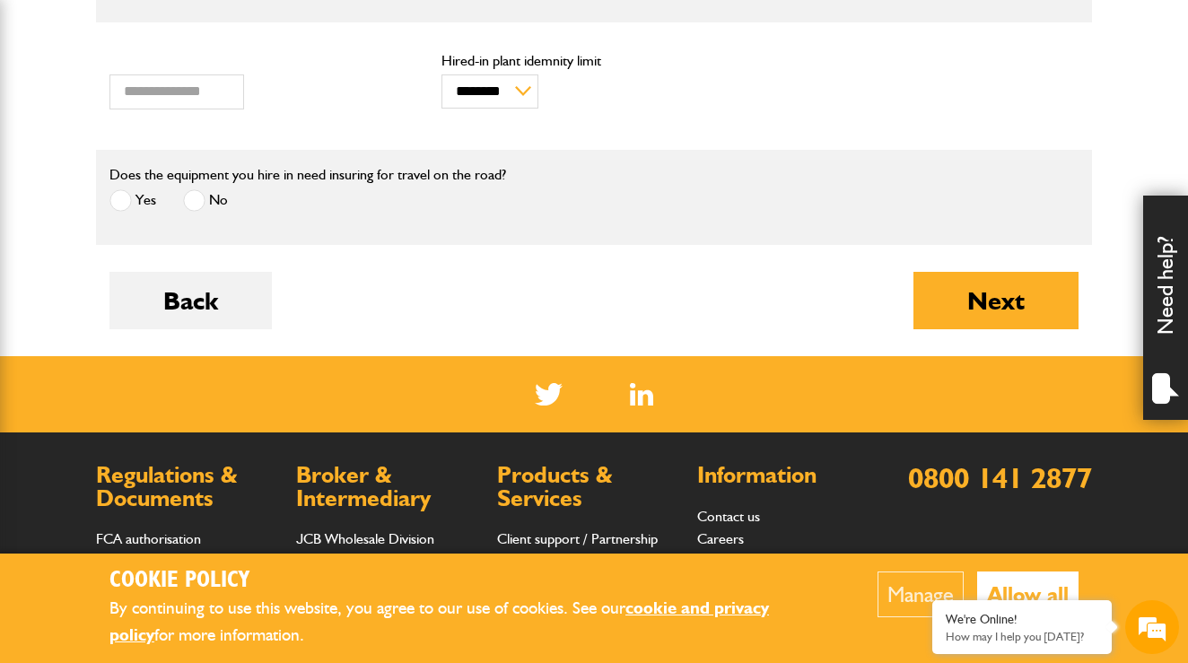
scroll to position [668, 0]
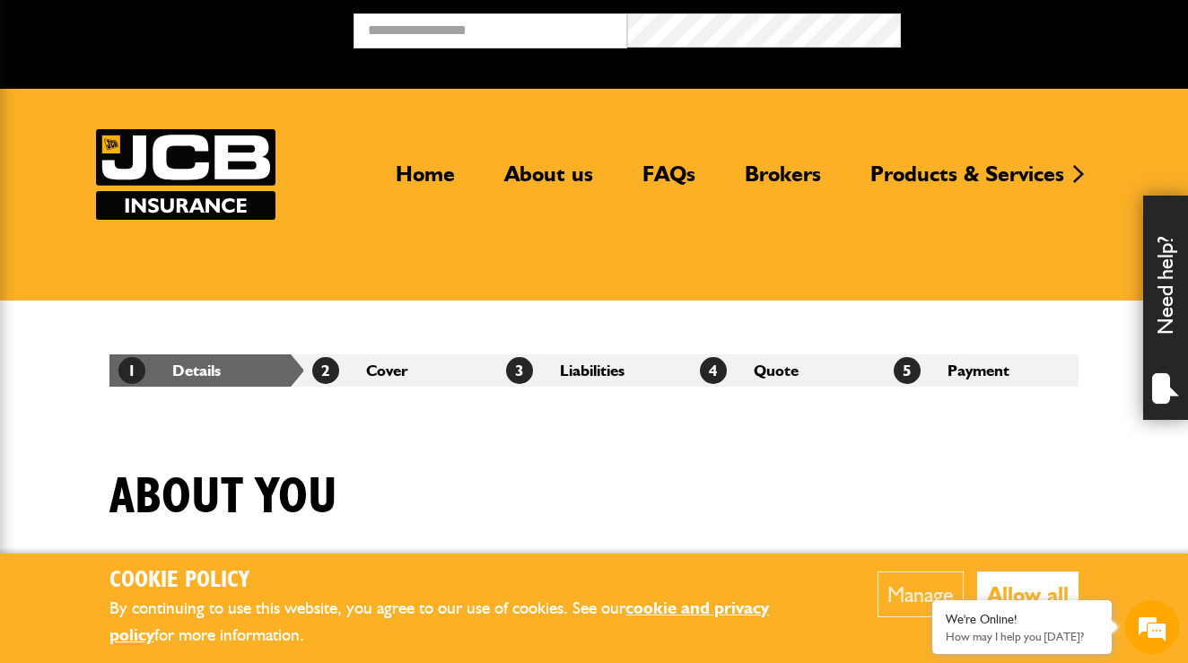
scroll to position [1565, 0]
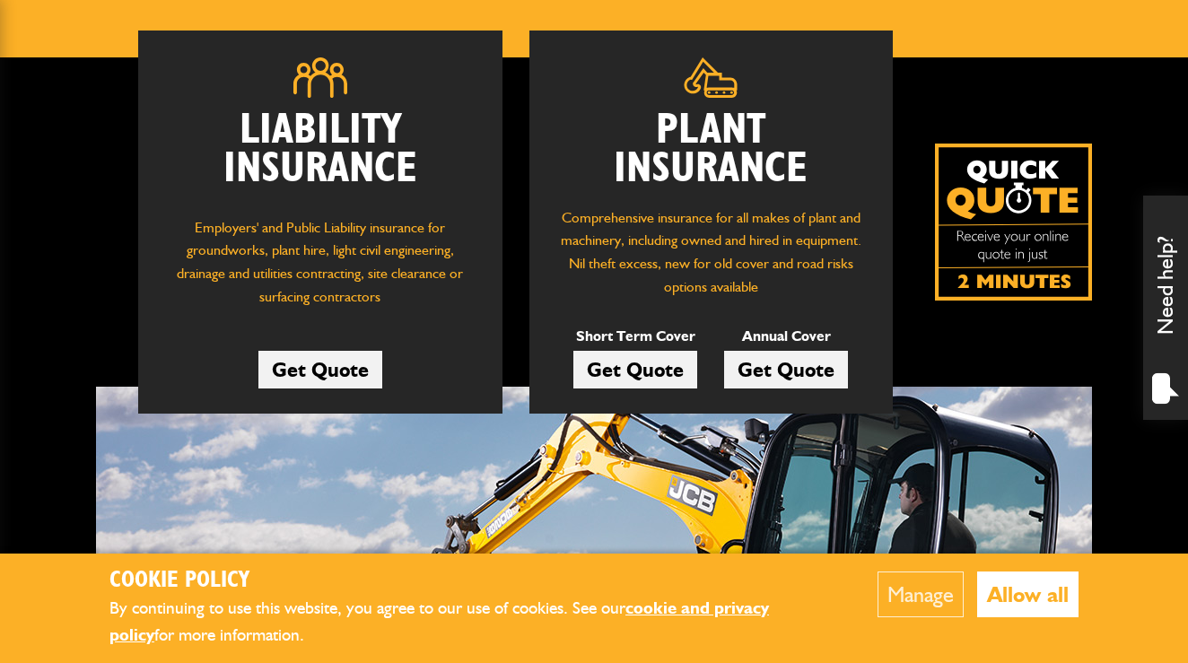
scroll to position [243, 0]
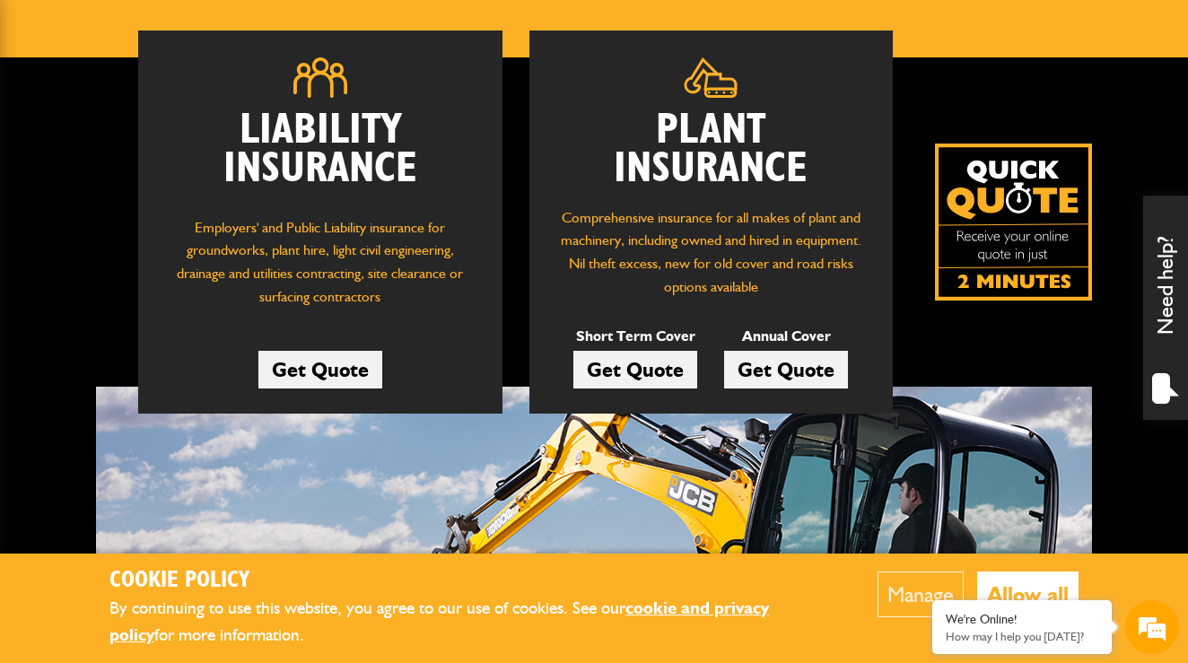
click at [609, 373] on link "Get Quote" at bounding box center [635, 370] width 124 height 38
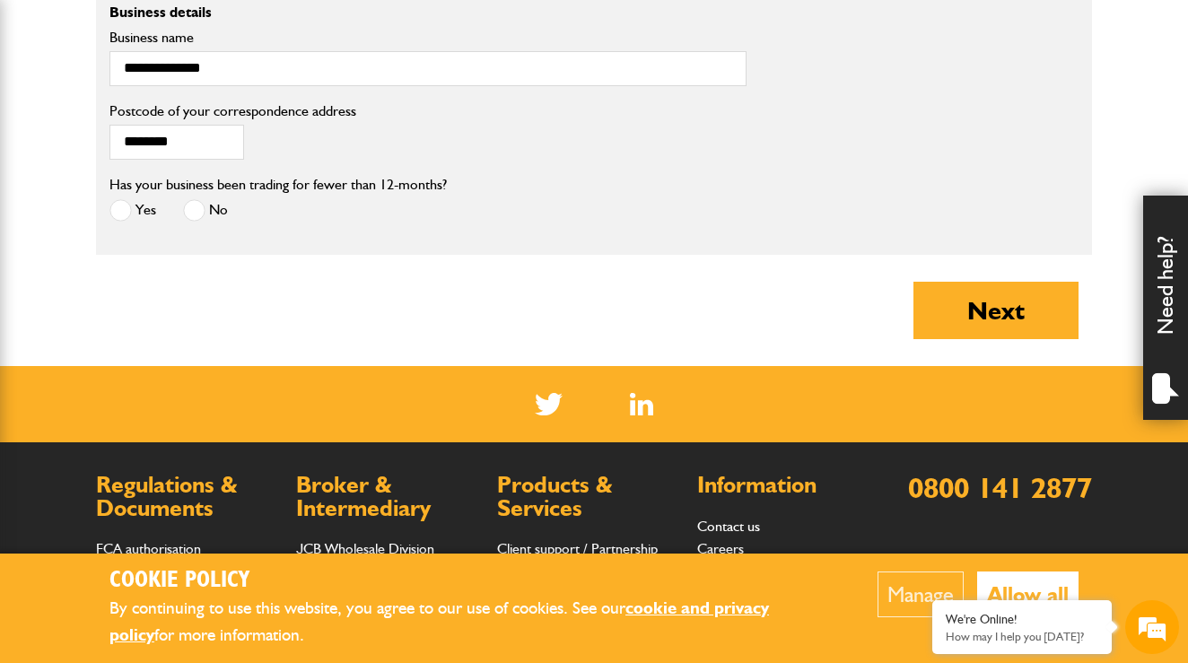
scroll to position [1576, 0]
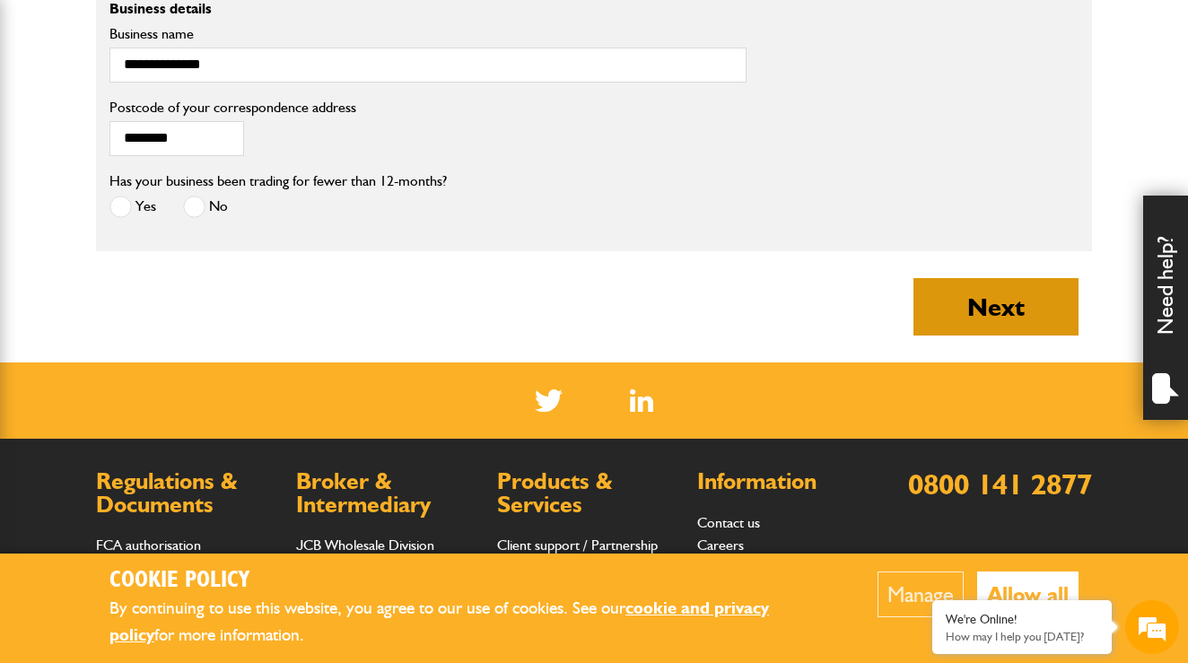
click at [1022, 336] on button "Next" at bounding box center [995, 306] width 165 height 57
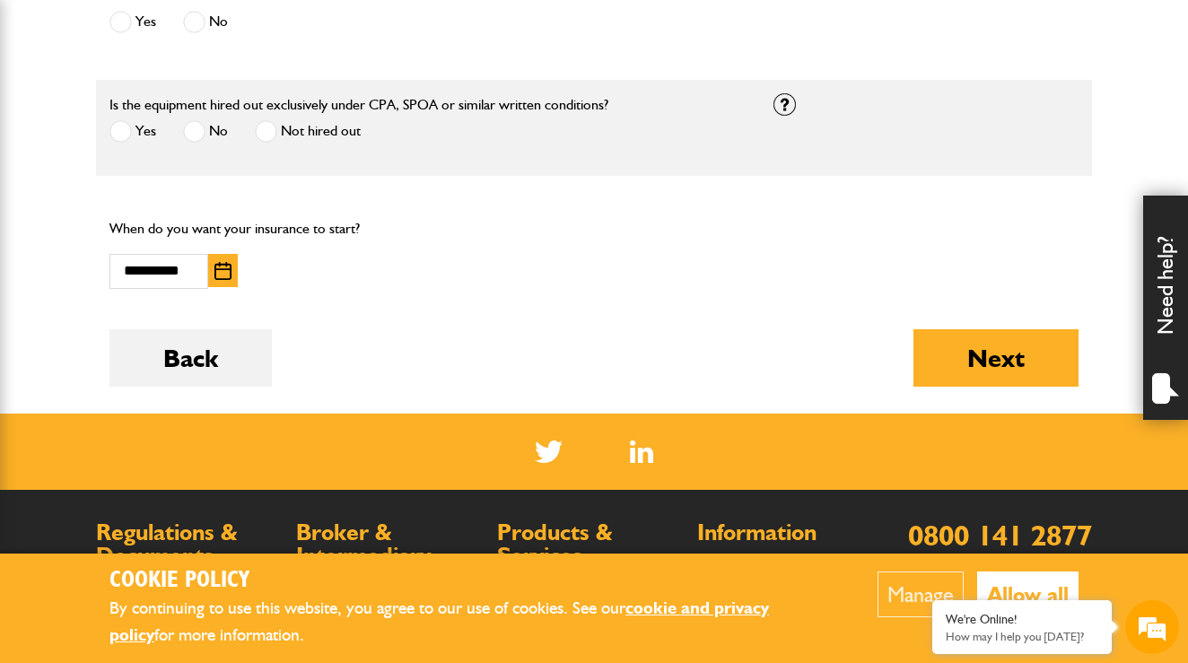
scroll to position [1179, 0]
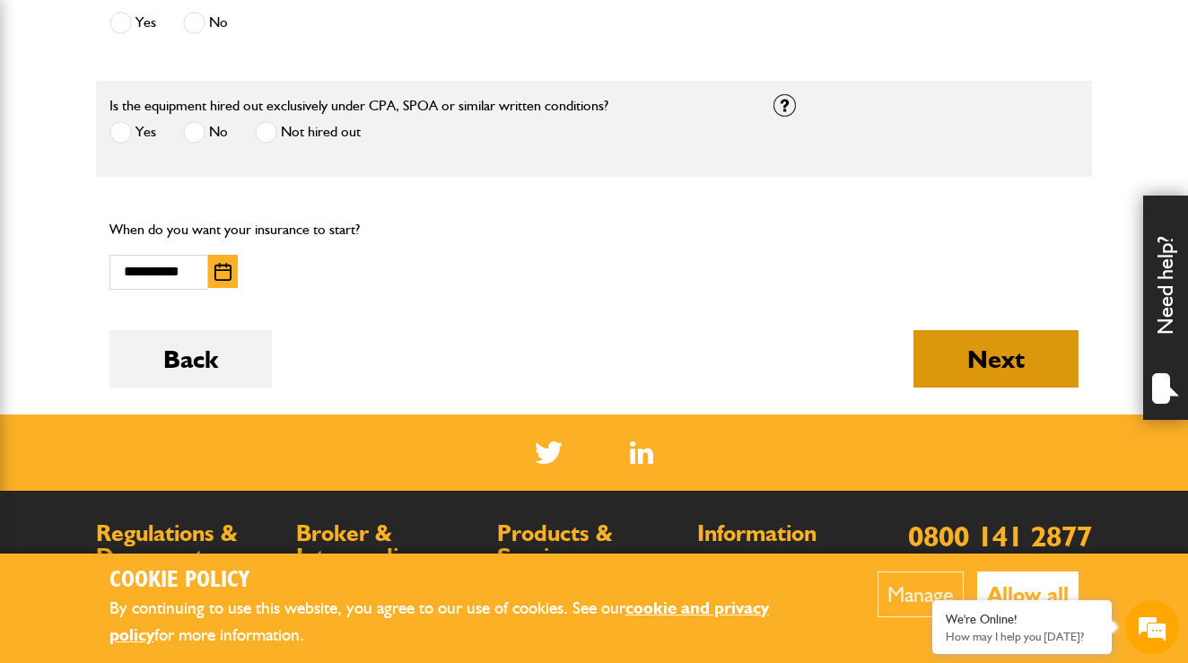
click at [985, 360] on button "Next" at bounding box center [995, 358] width 165 height 57
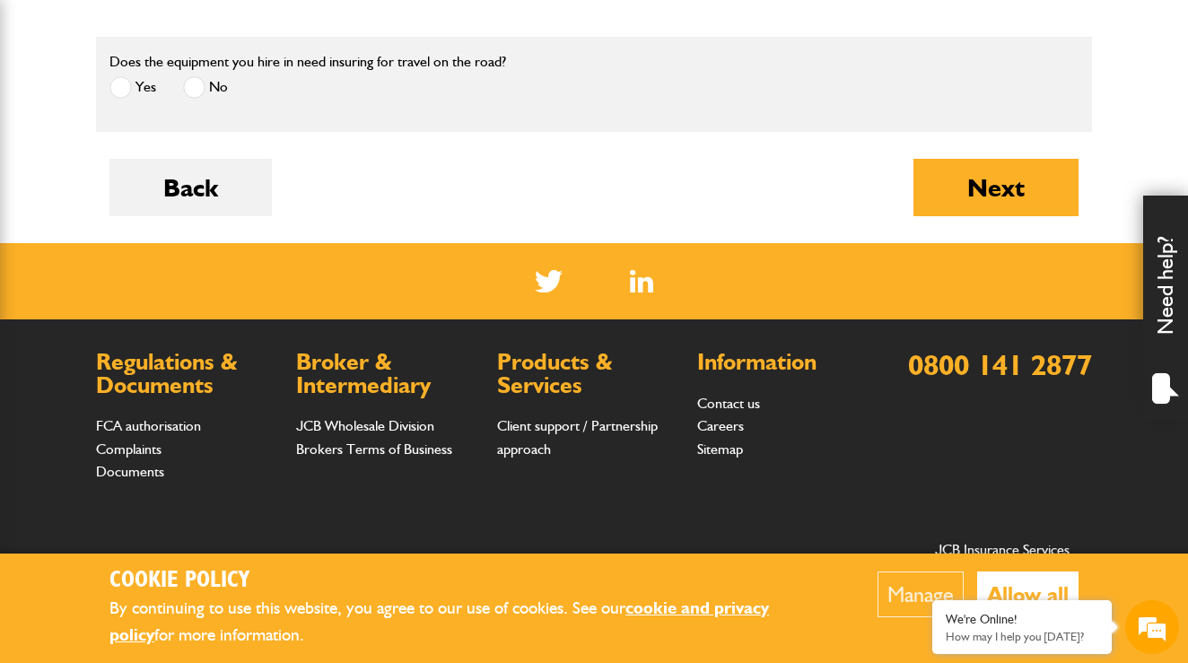
scroll to position [782, 0]
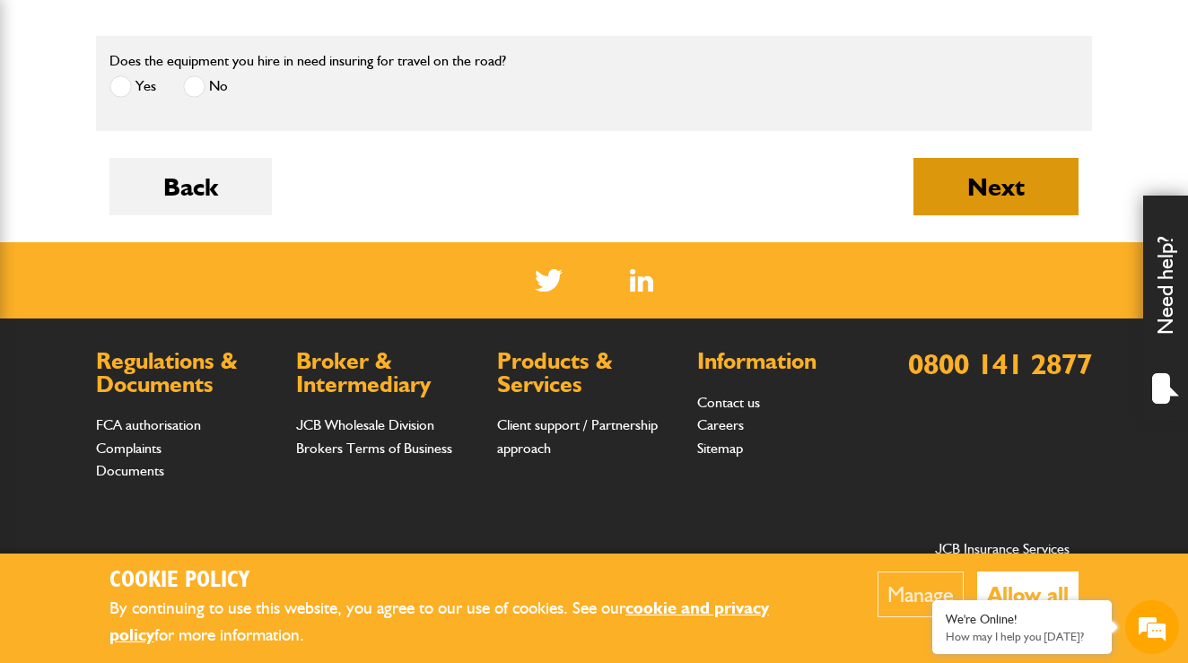
click at [970, 201] on button "Next" at bounding box center [995, 186] width 165 height 57
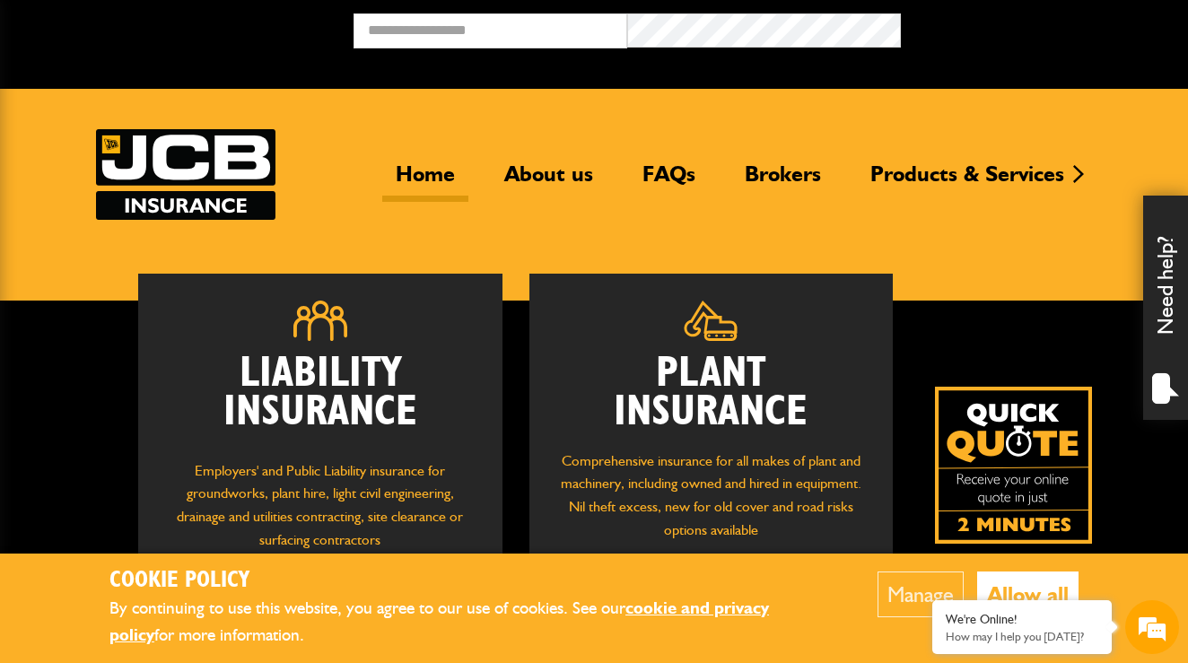
scroll to position [243, 0]
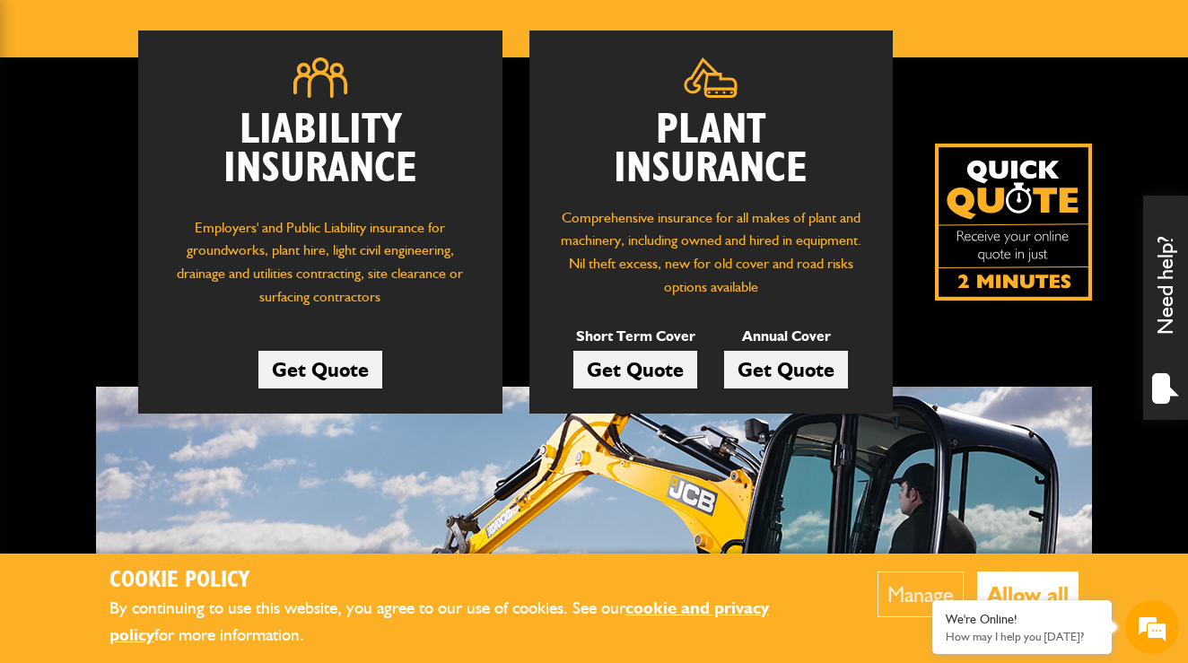
click at [646, 379] on link "Get Quote" at bounding box center [635, 370] width 124 height 38
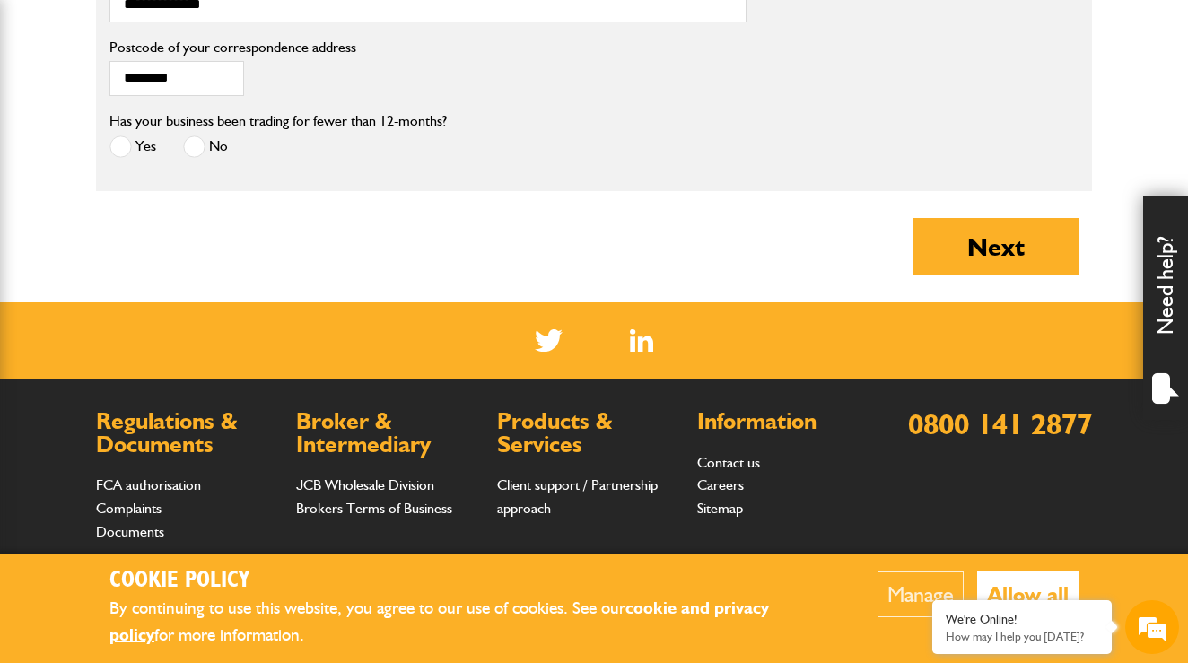
scroll to position [1636, 0]
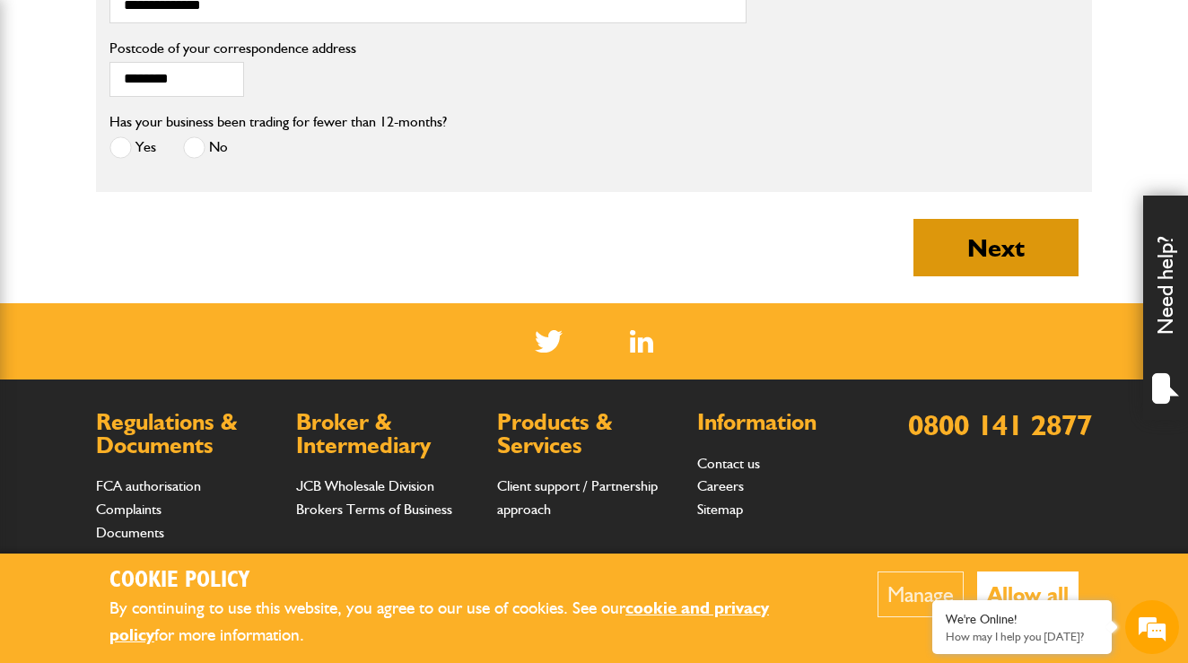
click at [947, 276] on button "Next" at bounding box center [995, 247] width 165 height 57
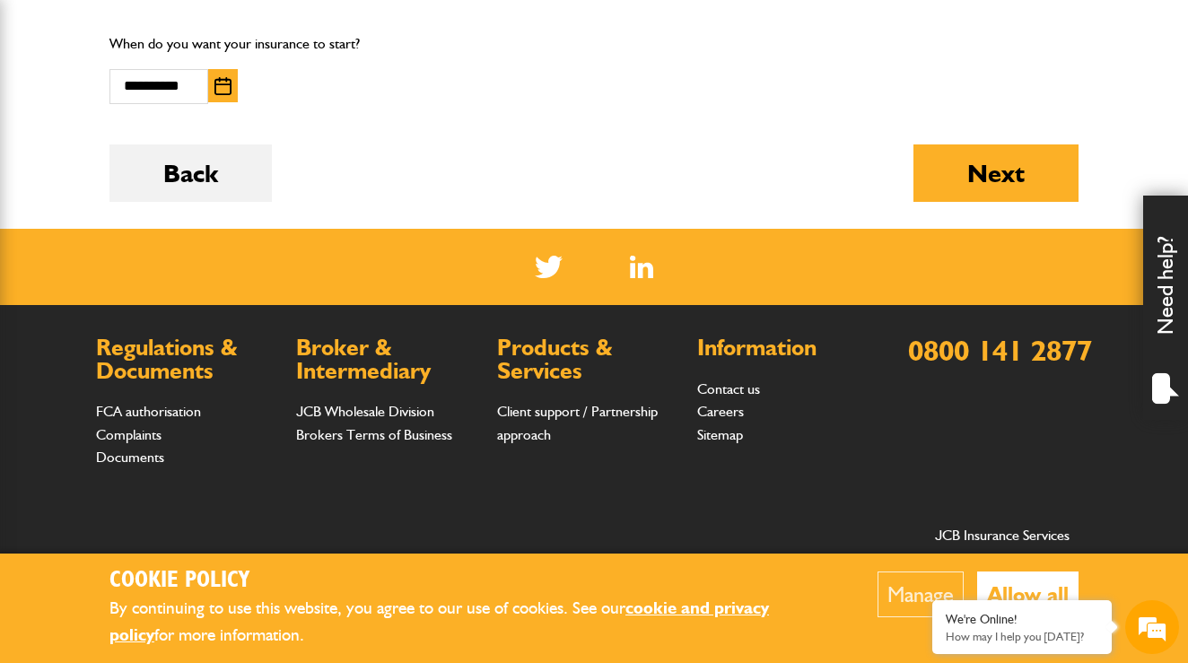
scroll to position [1395, 0]
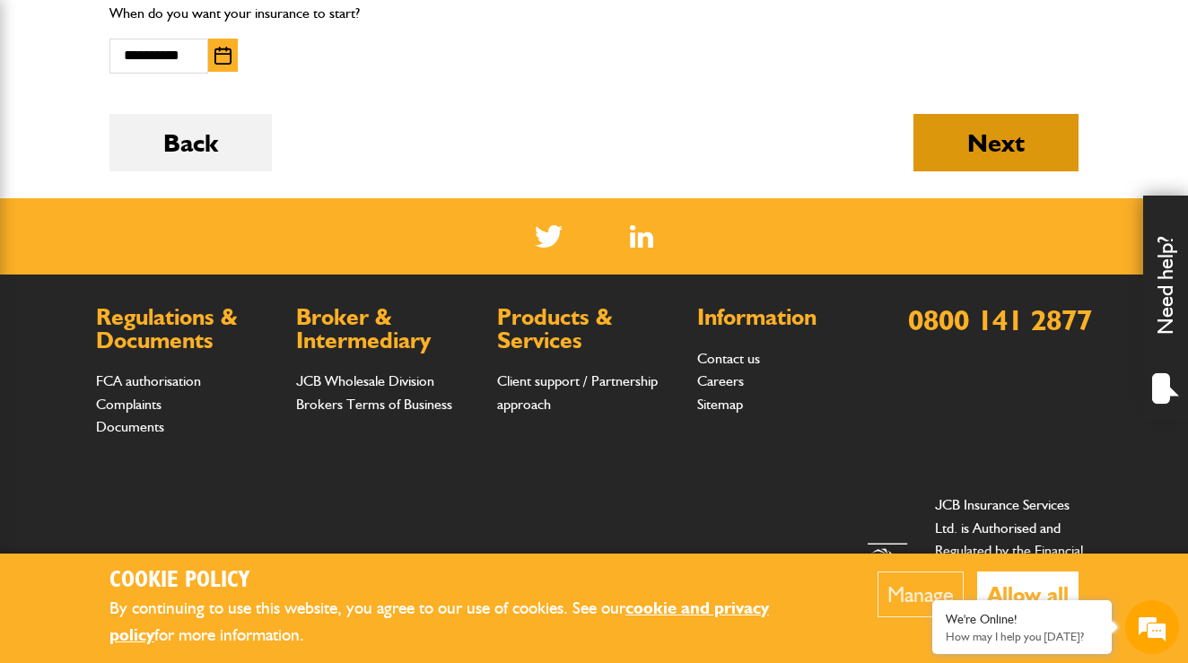
click at [986, 133] on button "Next" at bounding box center [995, 142] width 165 height 57
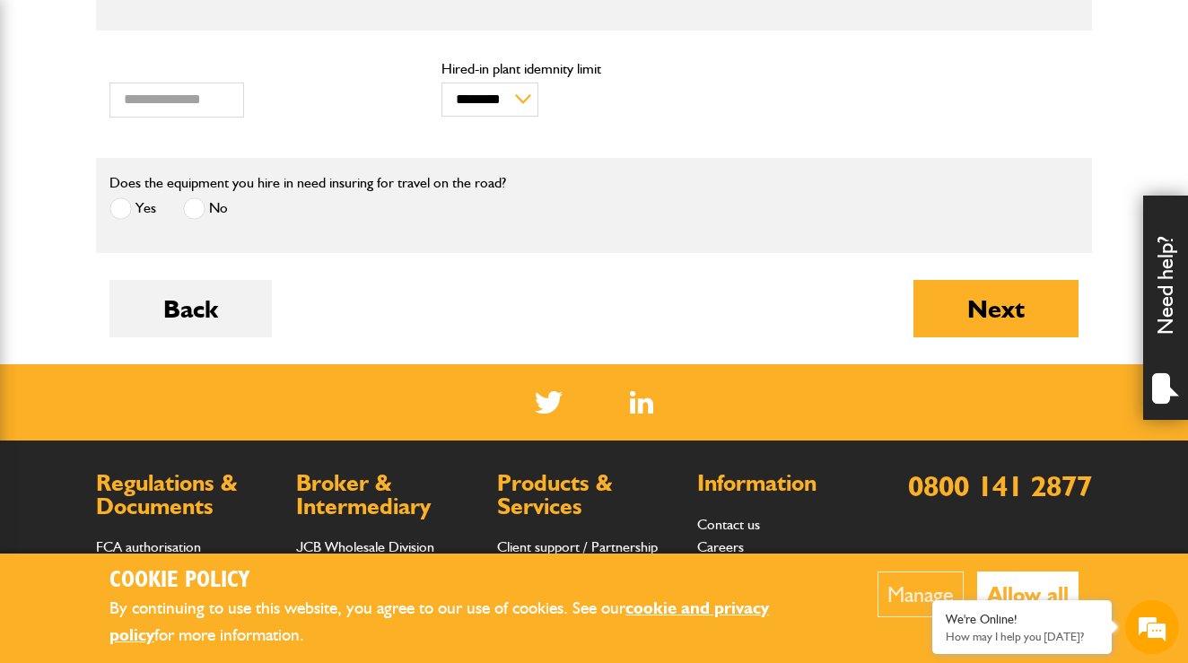
scroll to position [676, 0]
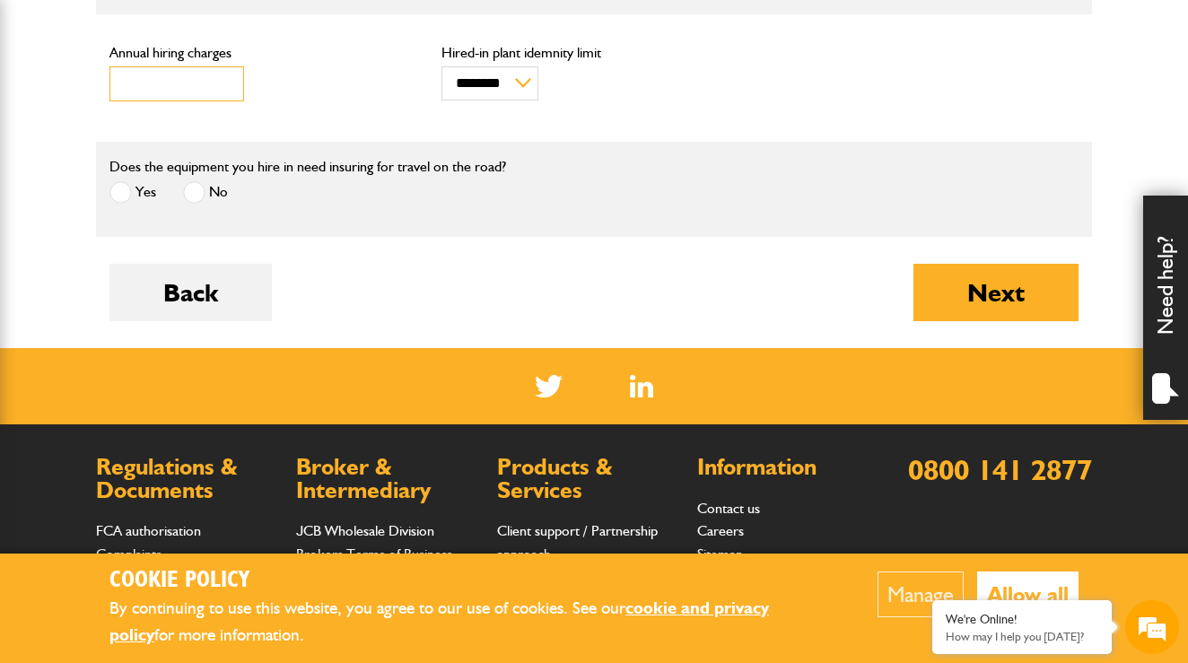
click at [222, 82] on input "*****" at bounding box center [176, 83] width 135 height 35
click at [222, 93] on input "*****" at bounding box center [176, 83] width 135 height 35
drag, startPoint x: 175, startPoint y: 92, endPoint x: 24, endPoint y: 51, distance: 156.3
click at [24, 51] on body "Cookie Policy By continuing to use this website, you agree to our use of cookie…" at bounding box center [594, 91] width 1188 height 1534
type input "*"
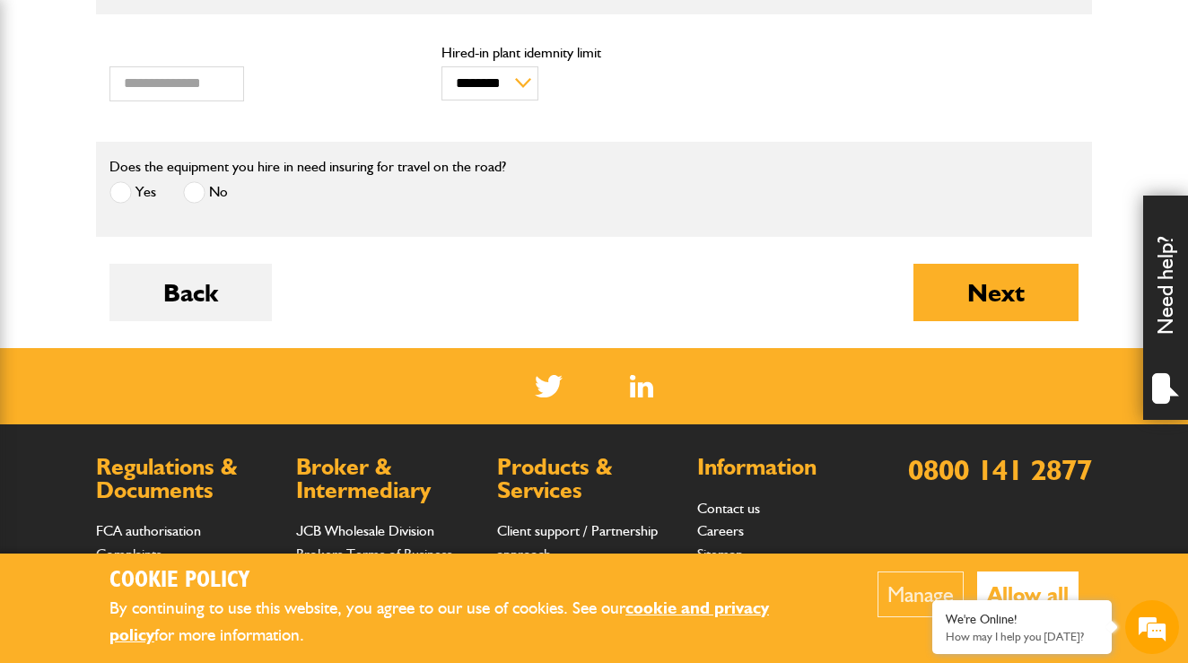
click at [354, 93] on div "* Annual hiring charges" at bounding box center [261, 74] width 305 height 56
click at [951, 302] on button "Next" at bounding box center [995, 292] width 165 height 57
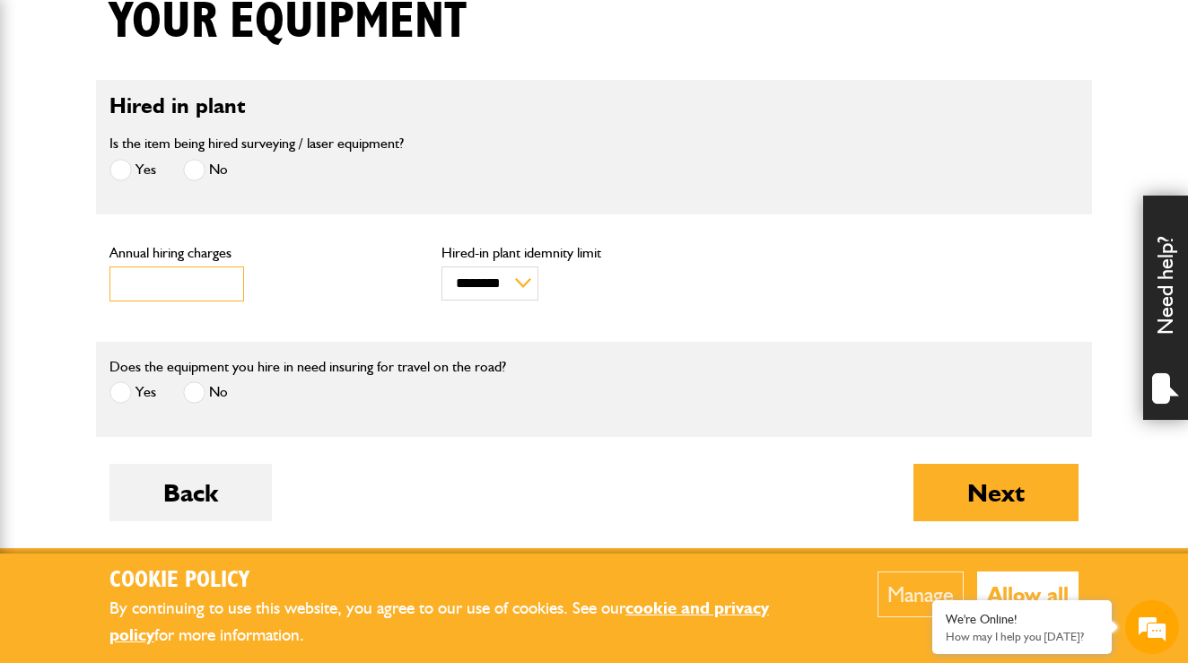
scroll to position [474, 0]
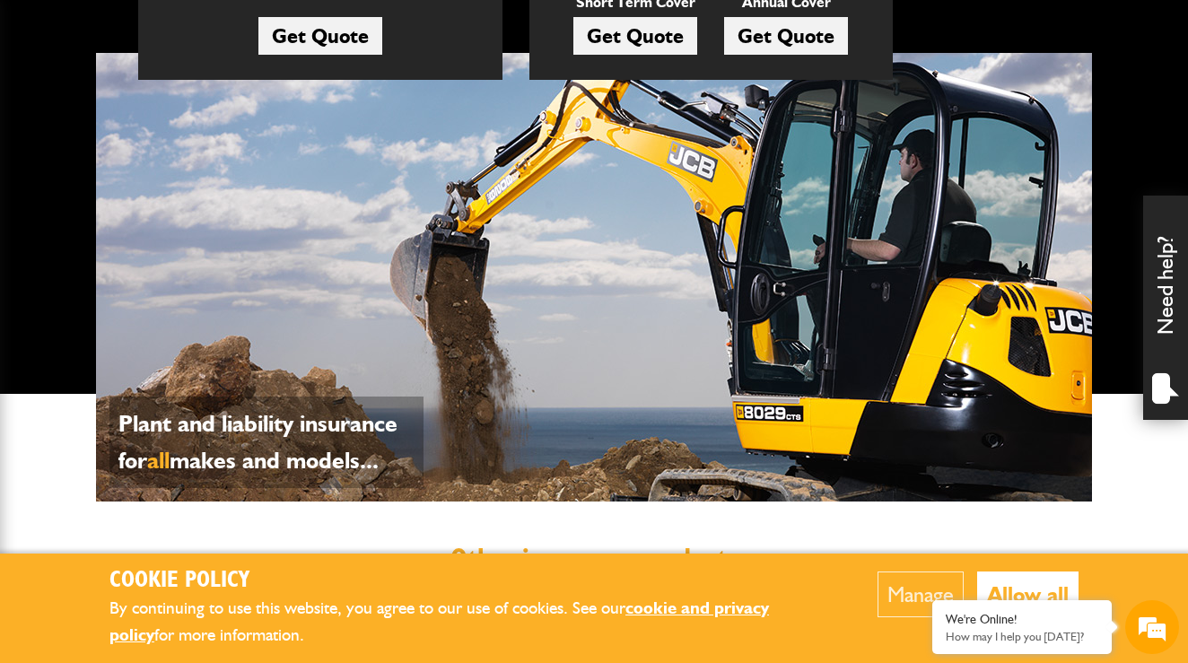
scroll to position [548, 0]
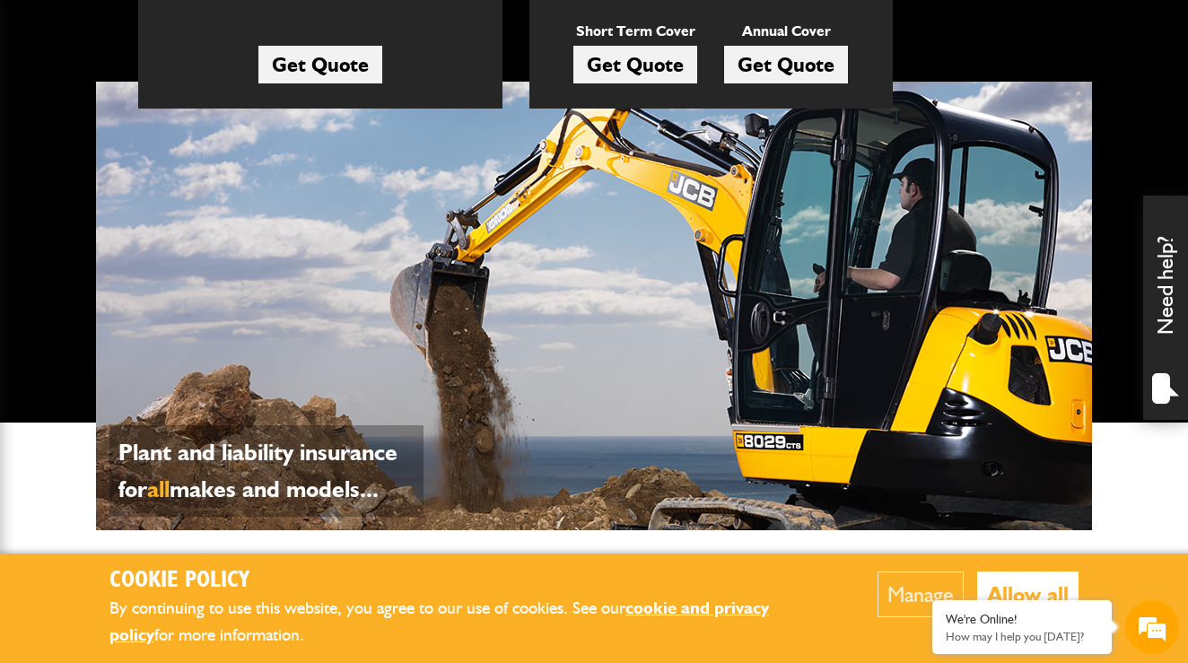
click at [646, 76] on link "Get Quote" at bounding box center [635, 65] width 124 height 38
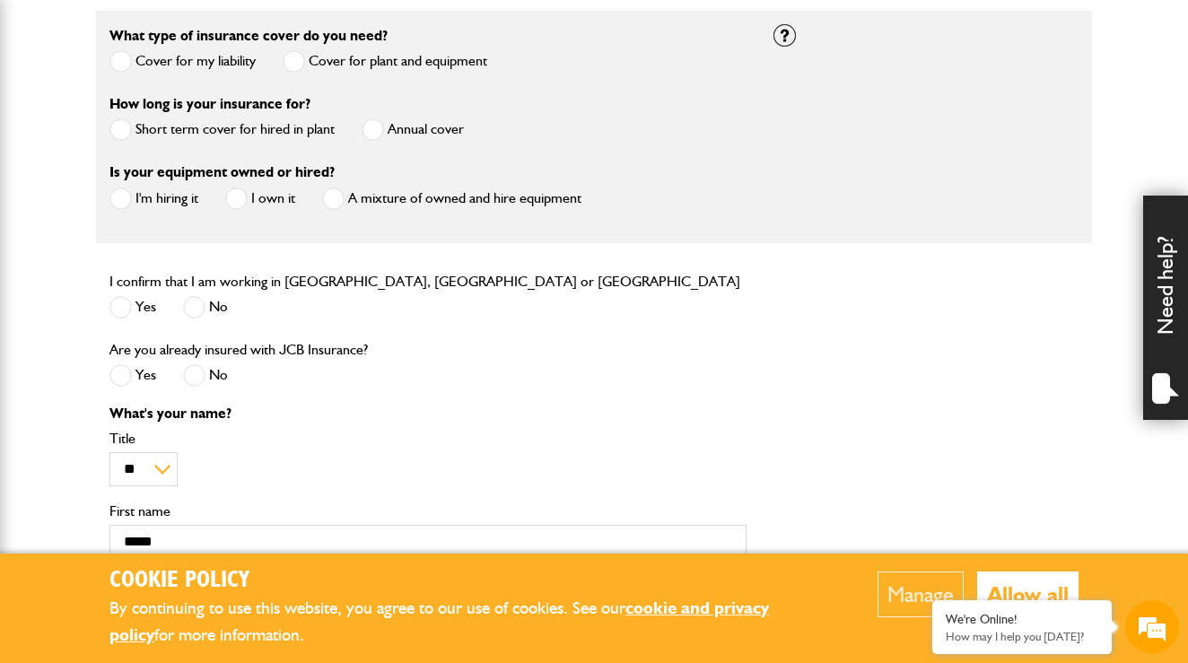
scroll to position [541, 0]
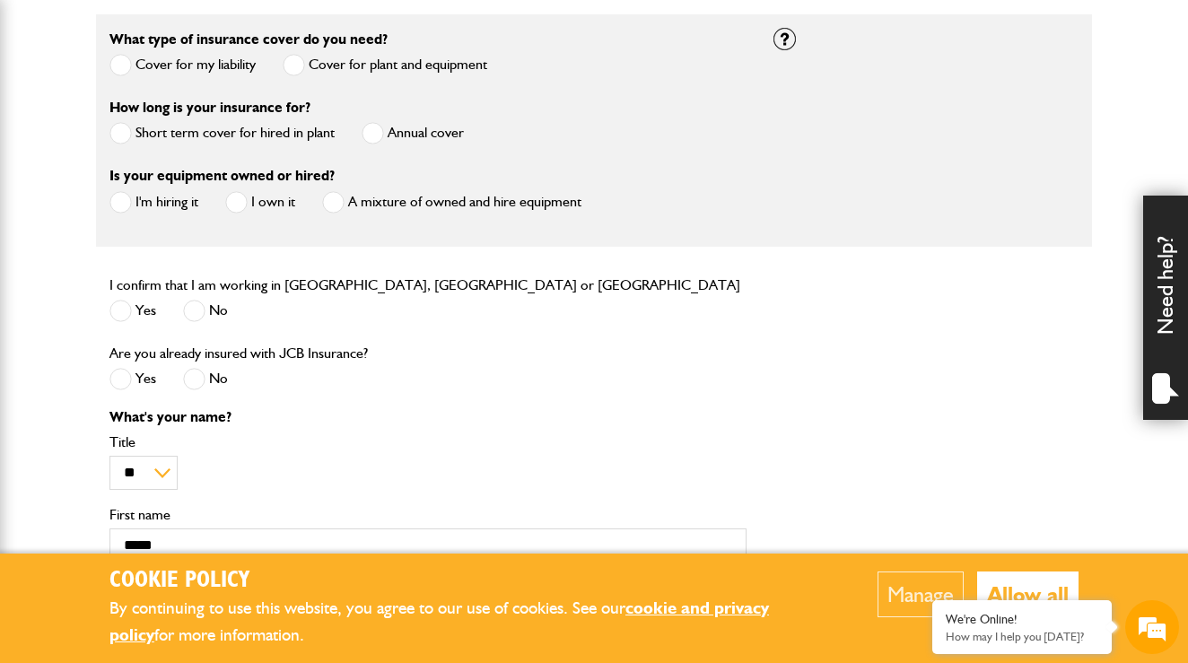
click at [122, 135] on span at bounding box center [120, 133] width 22 height 22
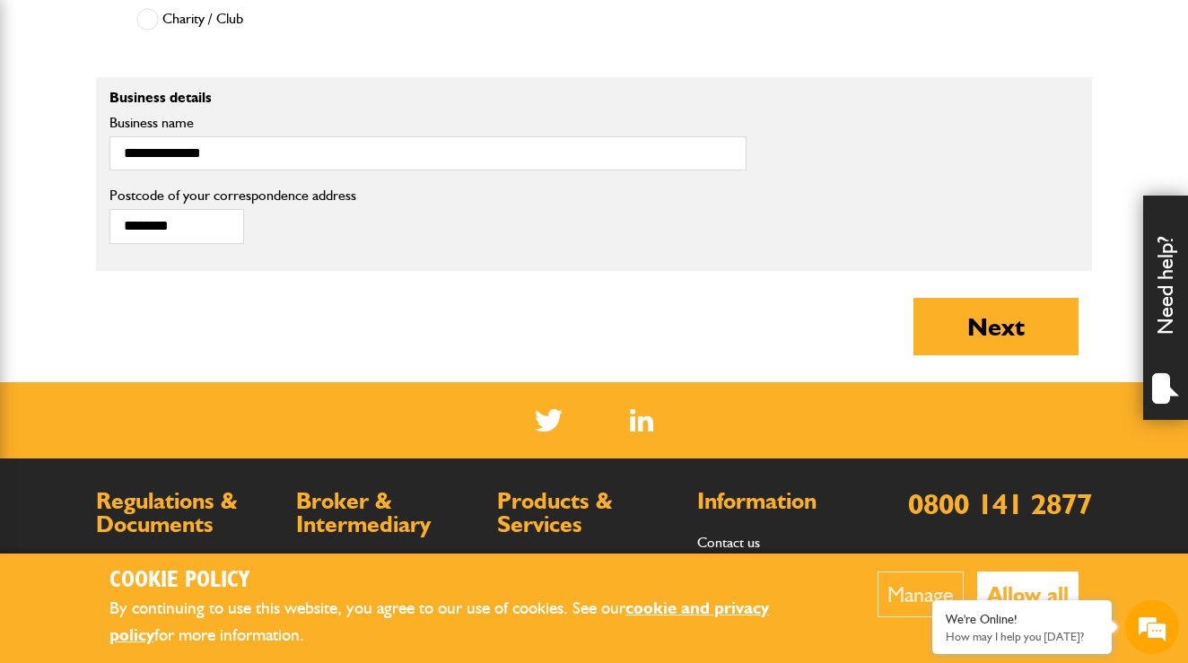
scroll to position [1361, 0]
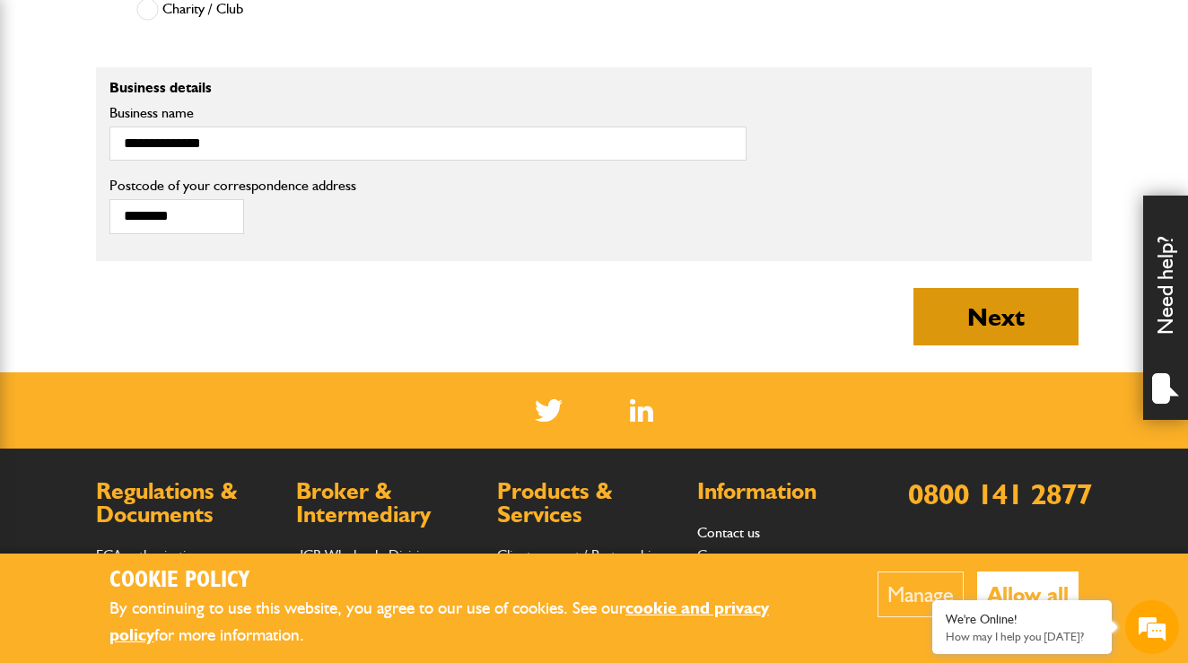
click at [965, 345] on button "Next" at bounding box center [995, 316] width 165 height 57
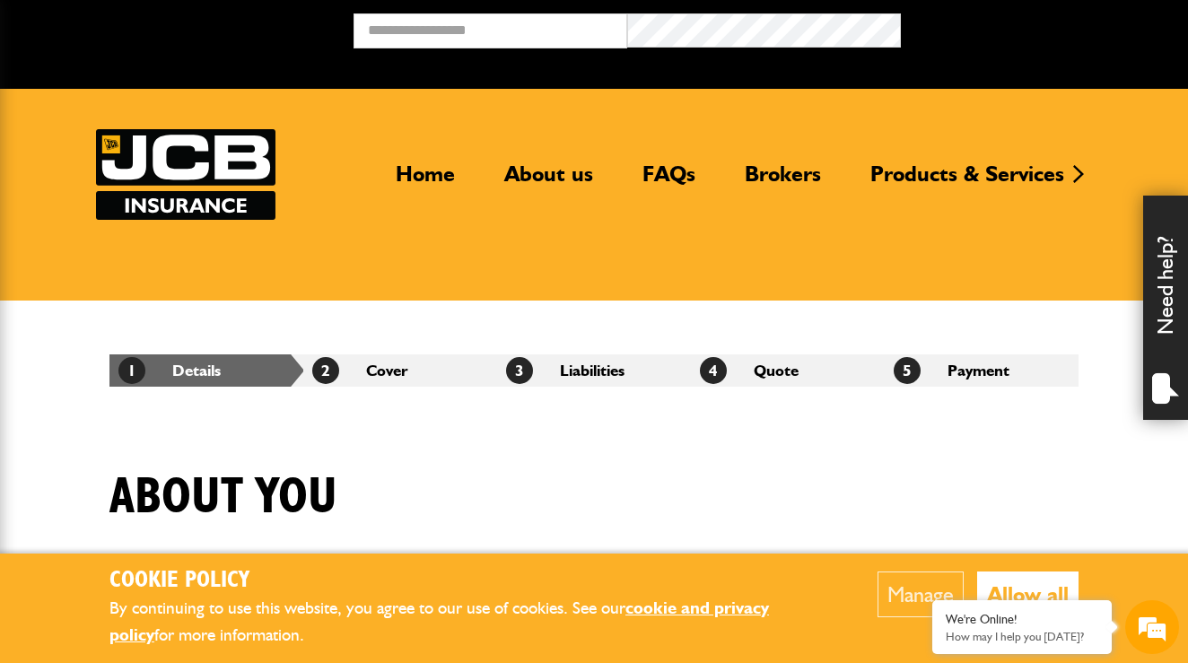
scroll to position [1361, 0]
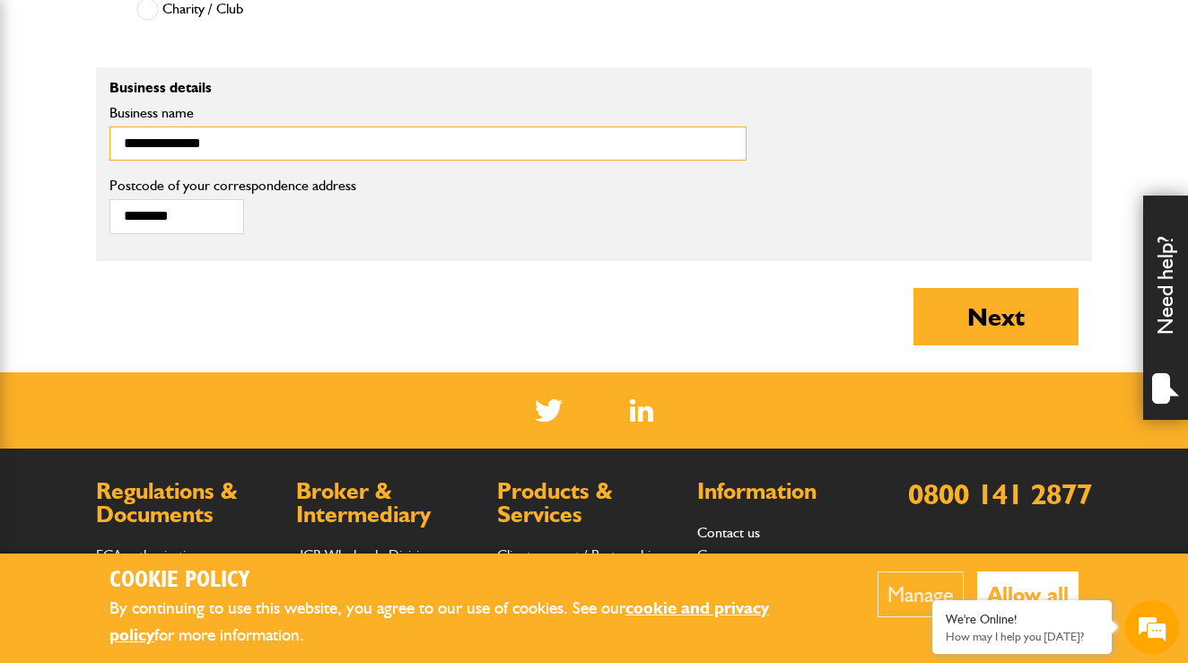
drag, startPoint x: 291, startPoint y: 170, endPoint x: -24, endPoint y: 100, distance: 322.4
click at [208, 162] on input "**********" at bounding box center [427, 144] width 637 height 35
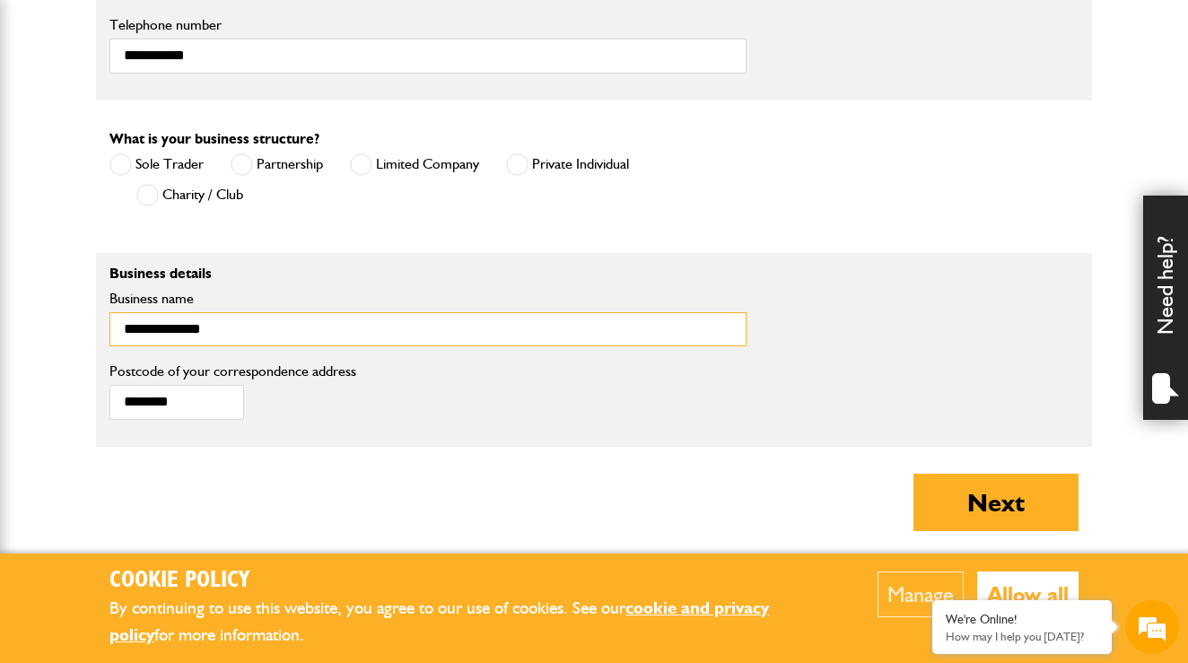
scroll to position [0, 0]
click at [159, 347] on input "**********" at bounding box center [427, 329] width 637 height 35
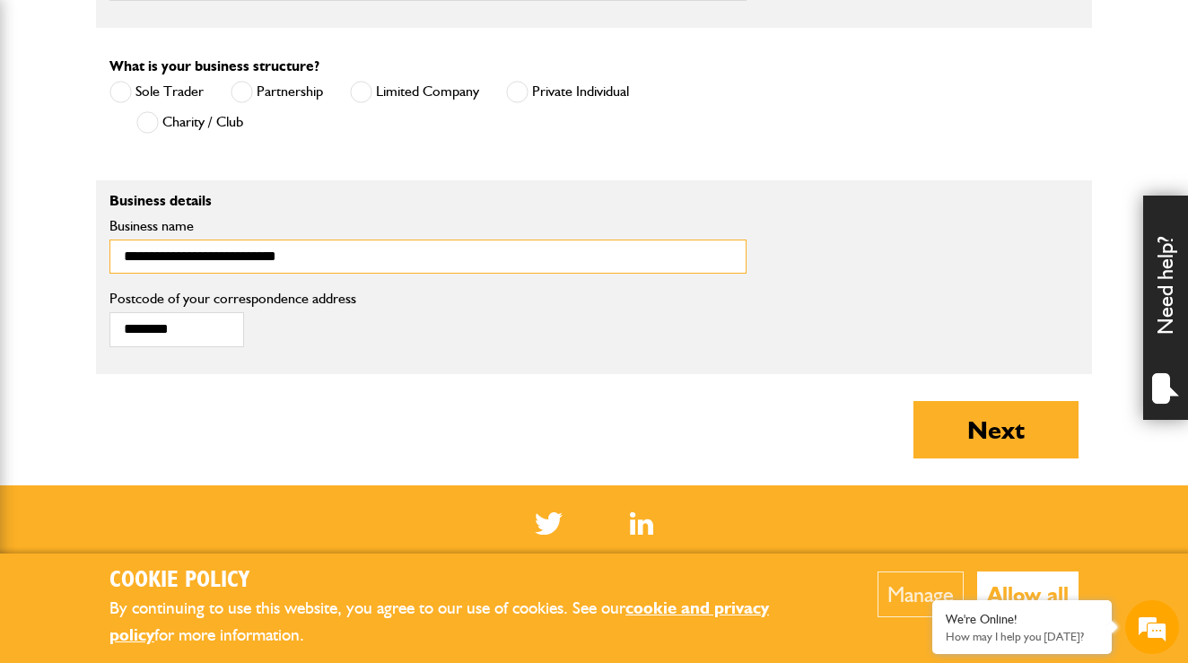
scroll to position [1265, 0]
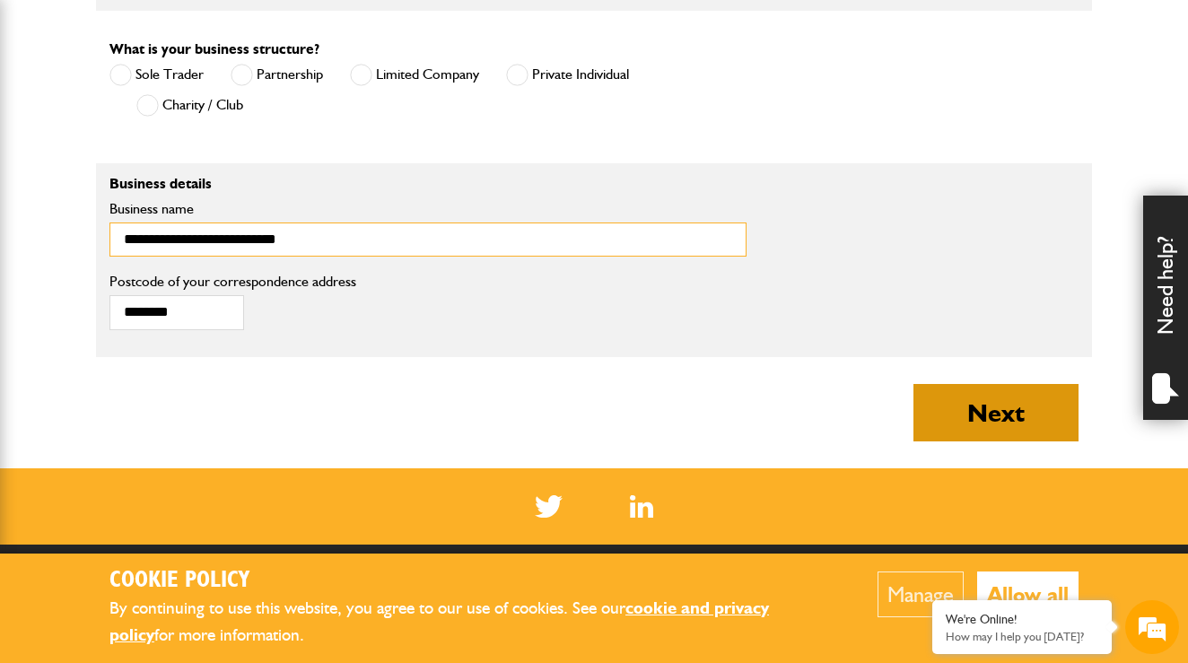
type input "**********"
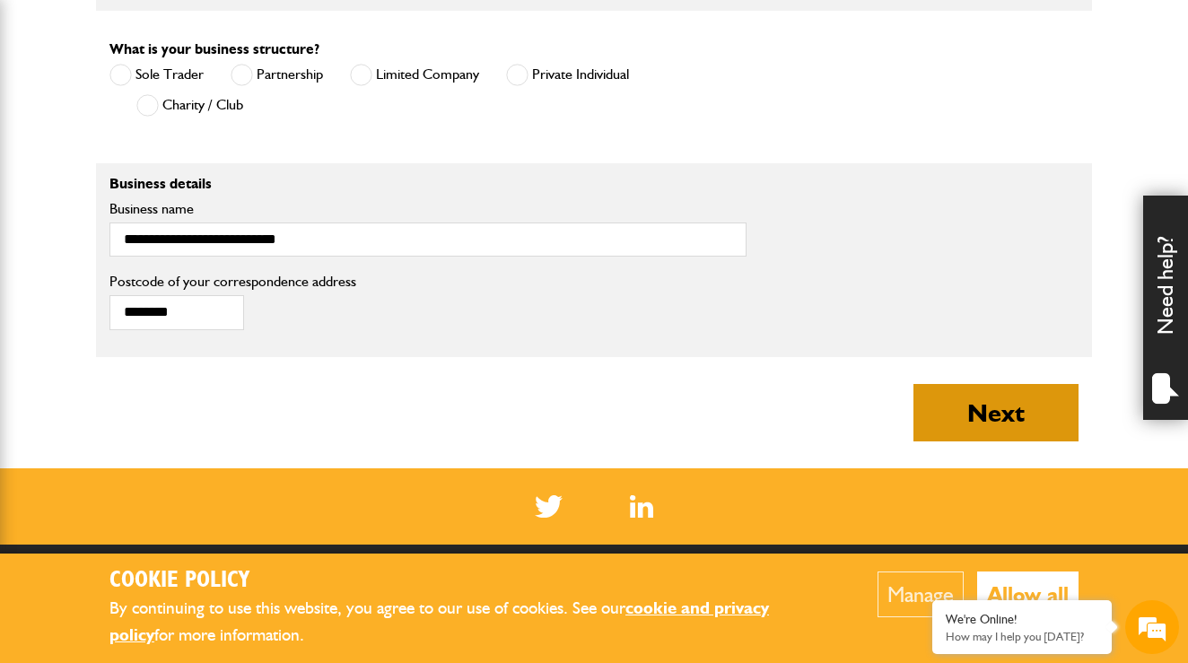
click at [994, 438] on button "Next" at bounding box center [995, 412] width 165 height 57
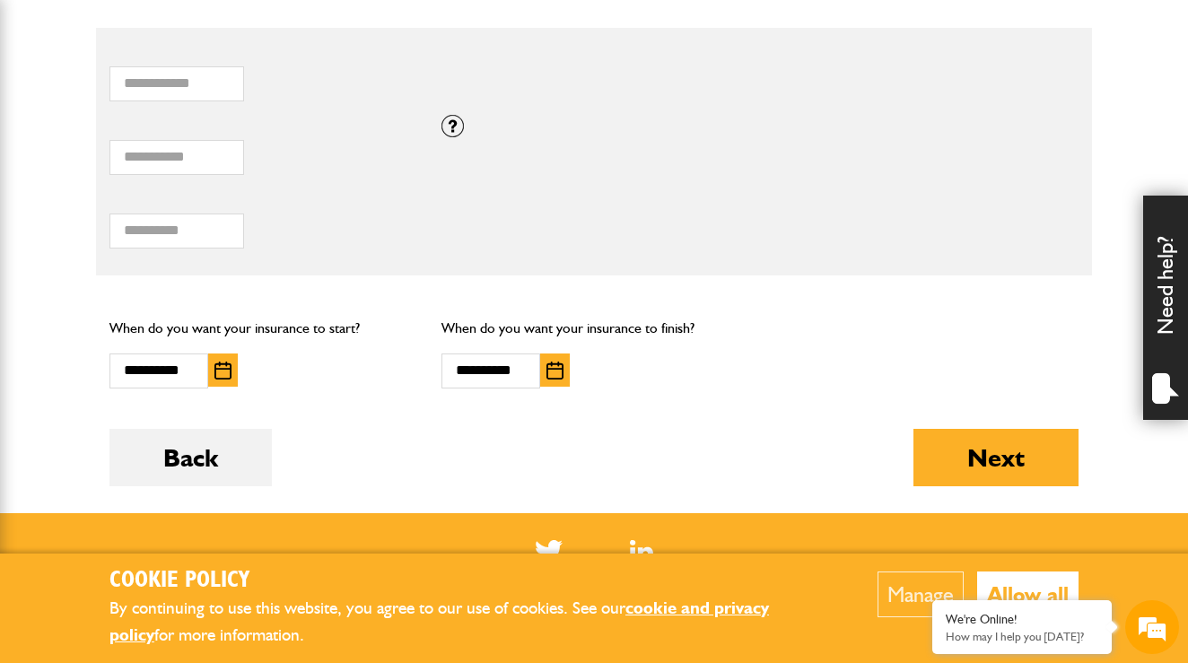
scroll to position [1183, 0]
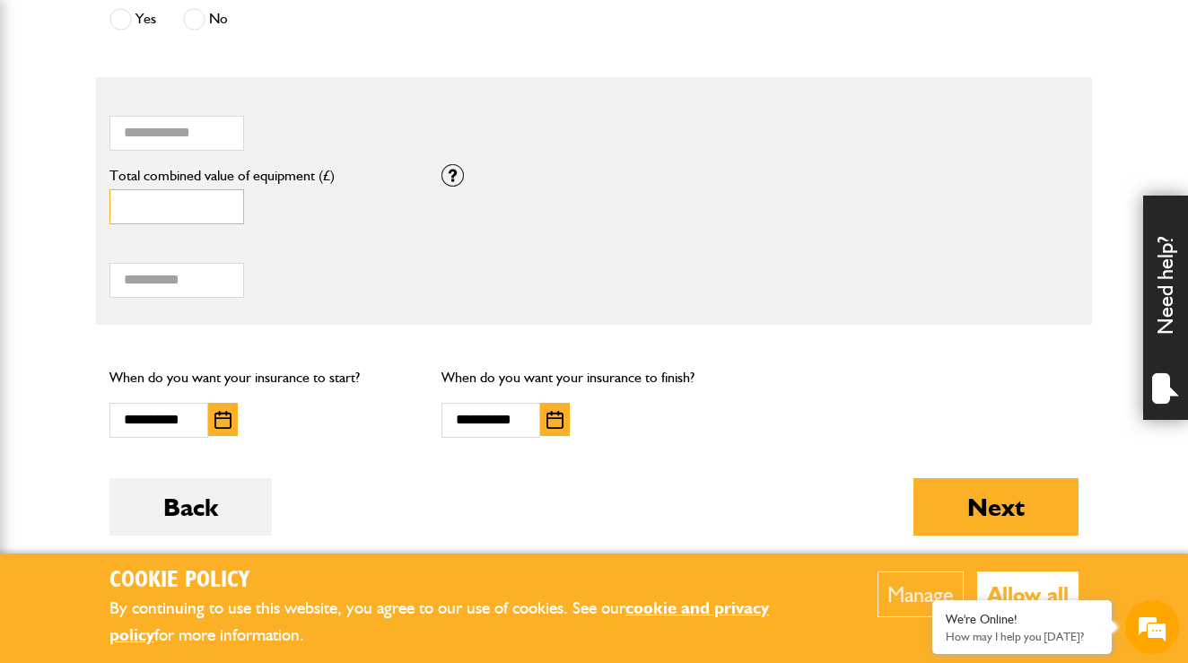
drag, startPoint x: 173, startPoint y: 211, endPoint x: 76, endPoint y: 179, distance: 102.1
type input "*****"
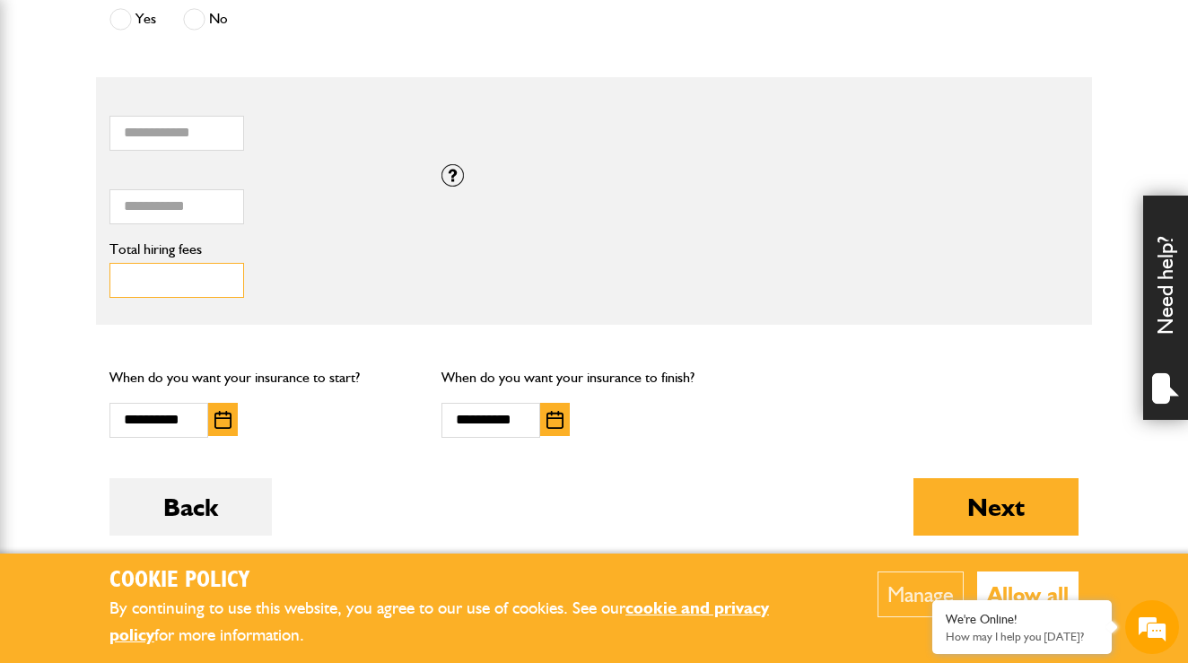
click at [188, 272] on input "*****" at bounding box center [176, 280] width 135 height 35
drag, startPoint x: 188, startPoint y: 279, endPoint x: 73, endPoint y: 262, distance: 116.1
type input "*"
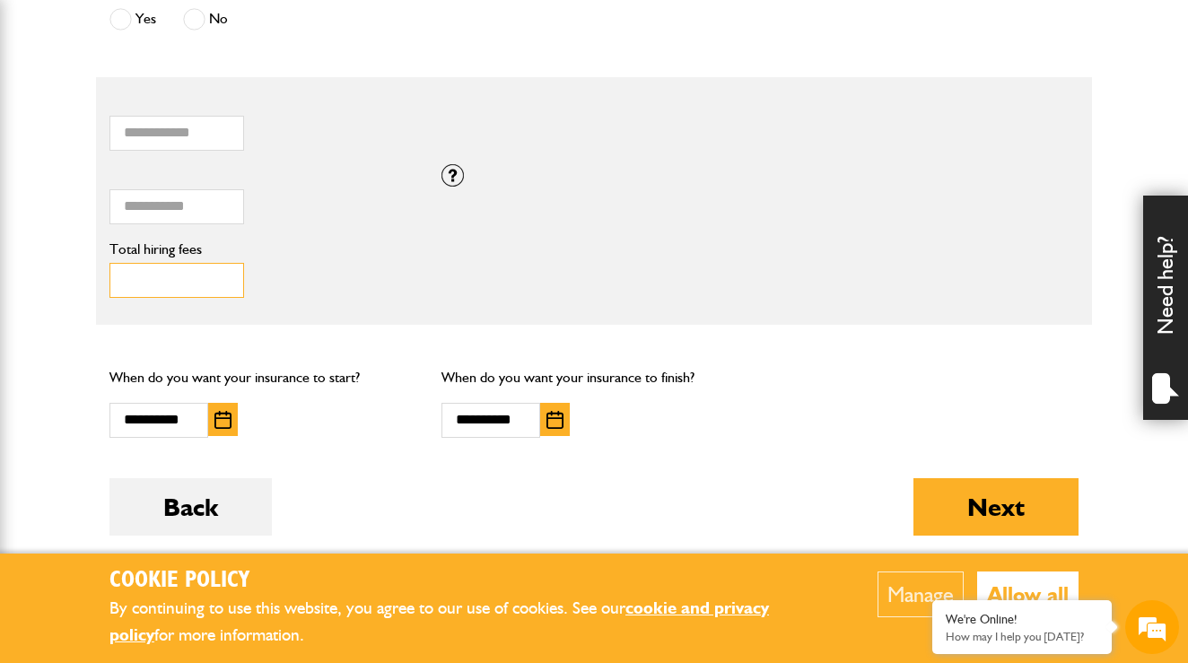
type input "***"
click at [731, 319] on fieldset "* How many items of hired equipment do you want to insure? ***** Total combined…" at bounding box center [594, 201] width 996 height 248
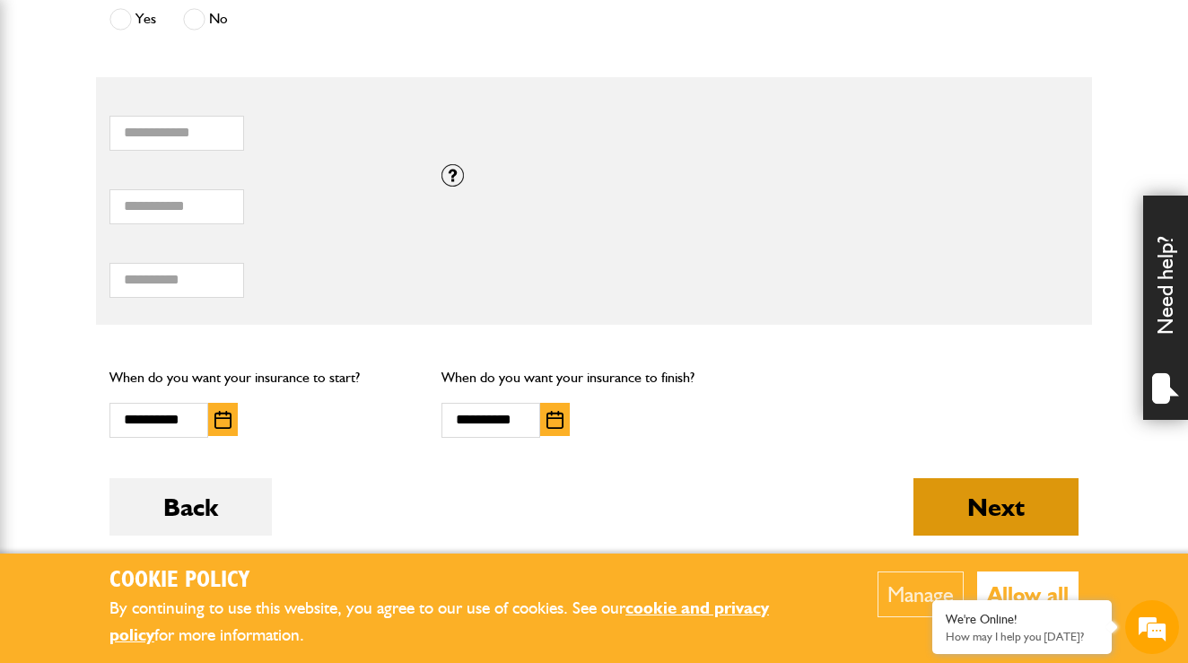
click at [974, 511] on button "Next" at bounding box center [995, 506] width 165 height 57
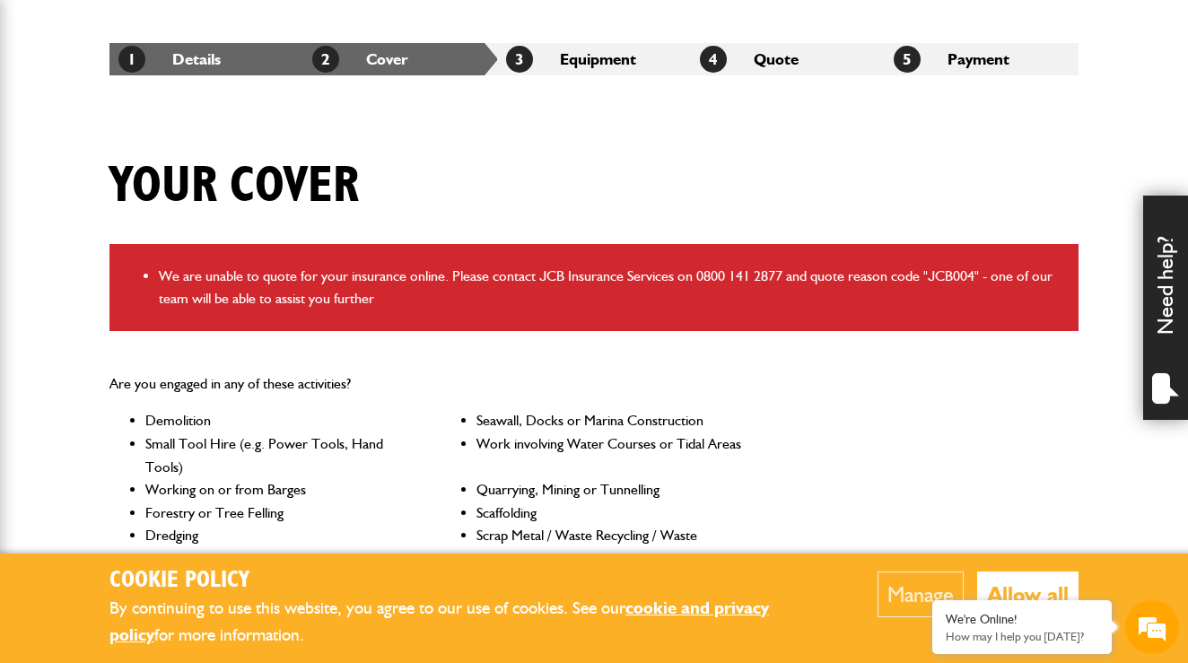
scroll to position [115, 0]
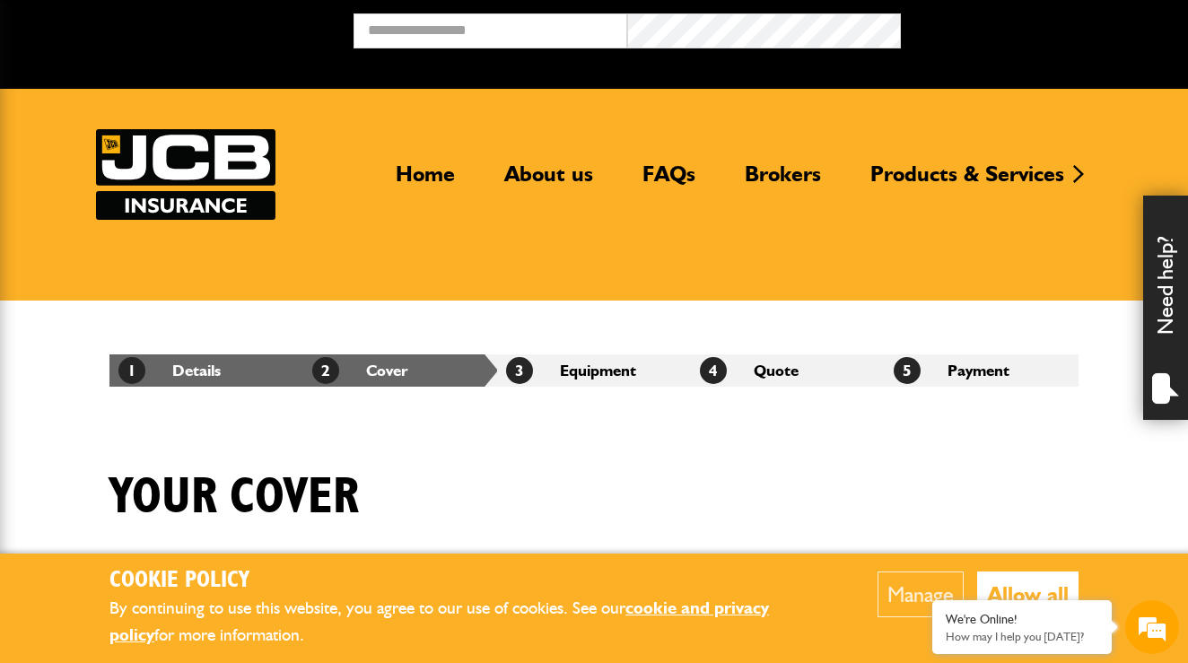
scroll to position [1183, 0]
